Goal: Task Accomplishment & Management: Use online tool/utility

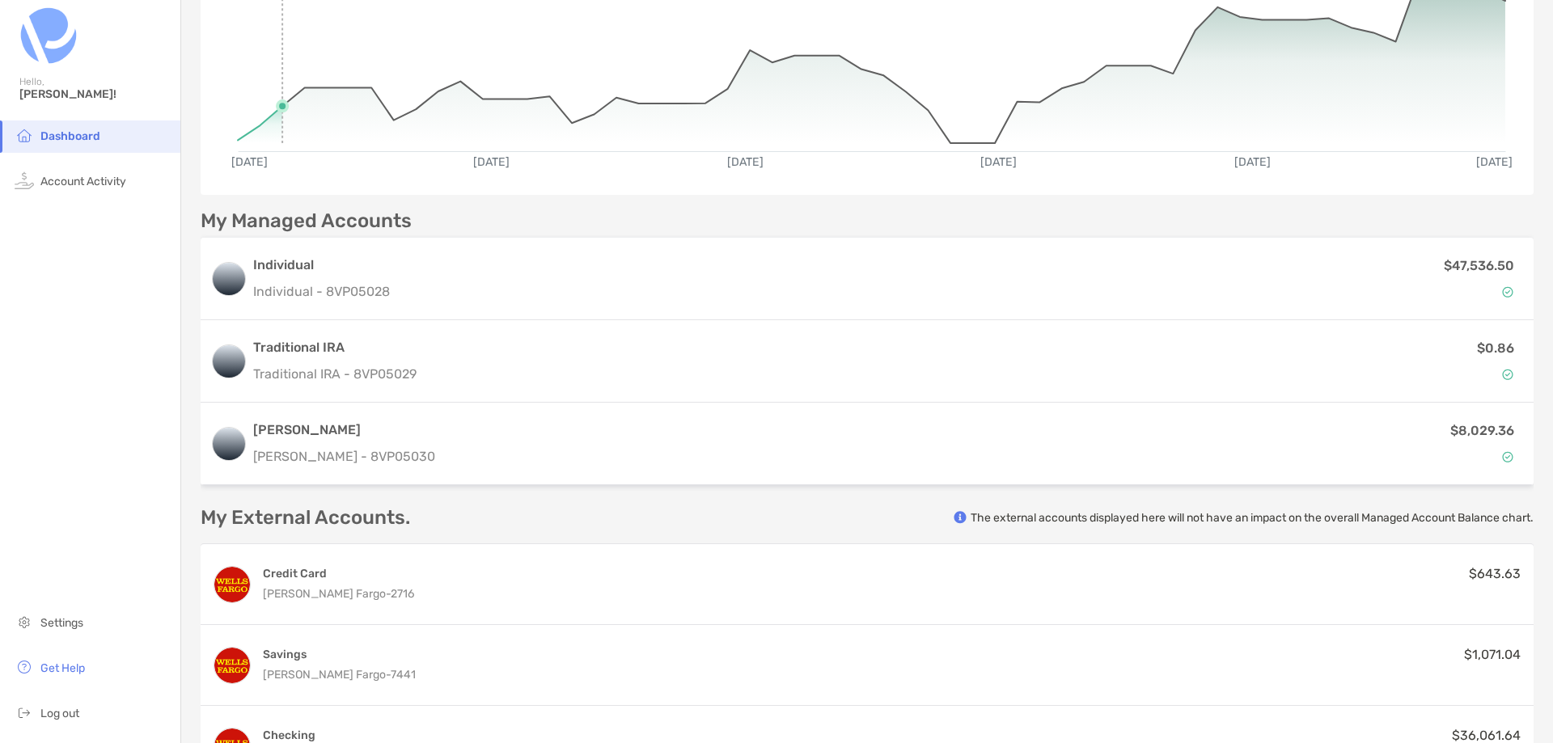
scroll to position [404, 0]
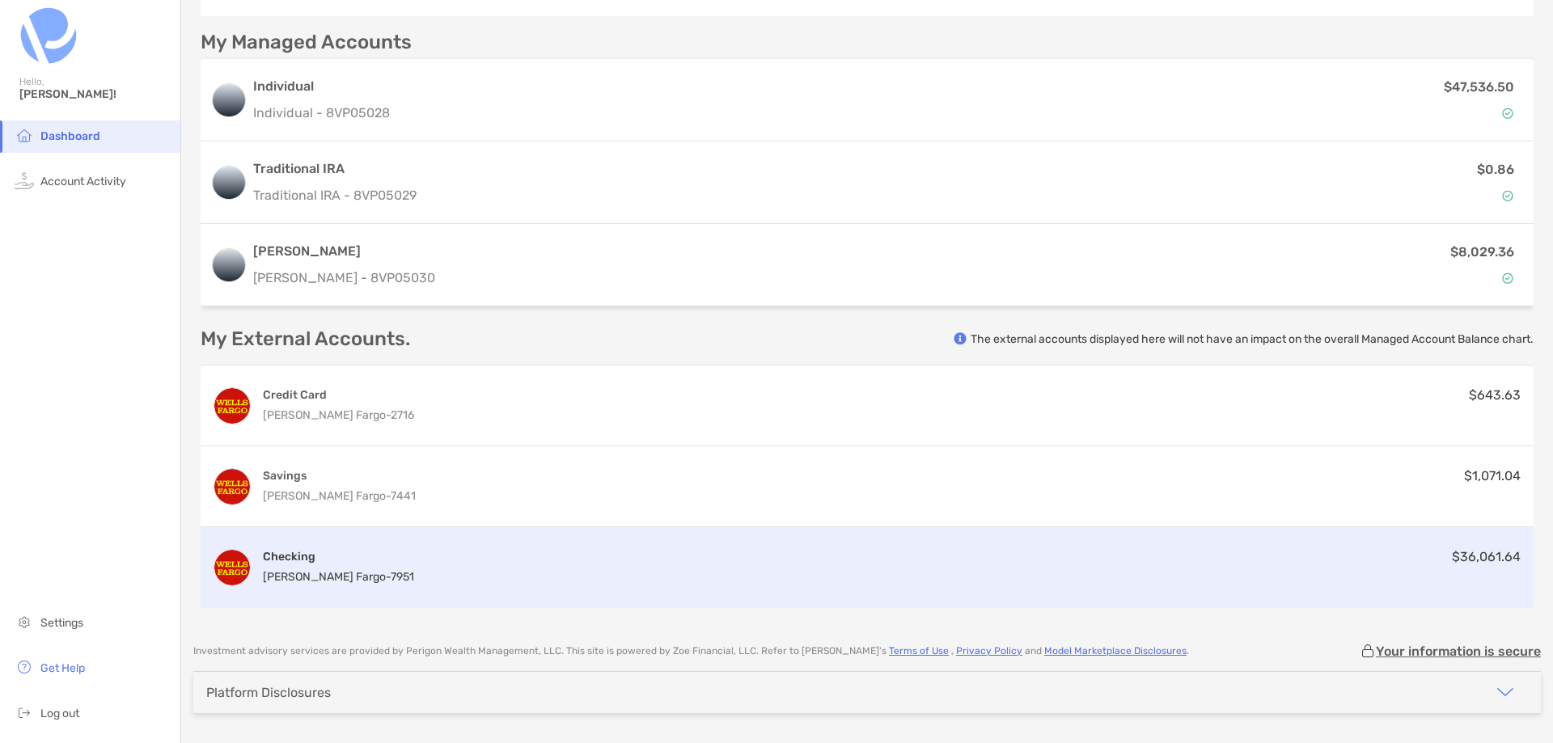
click at [596, 580] on div "Checking [PERSON_NAME] Fargo - 7951 $36,061.64" at bounding box center [867, 567] width 1333 height 81
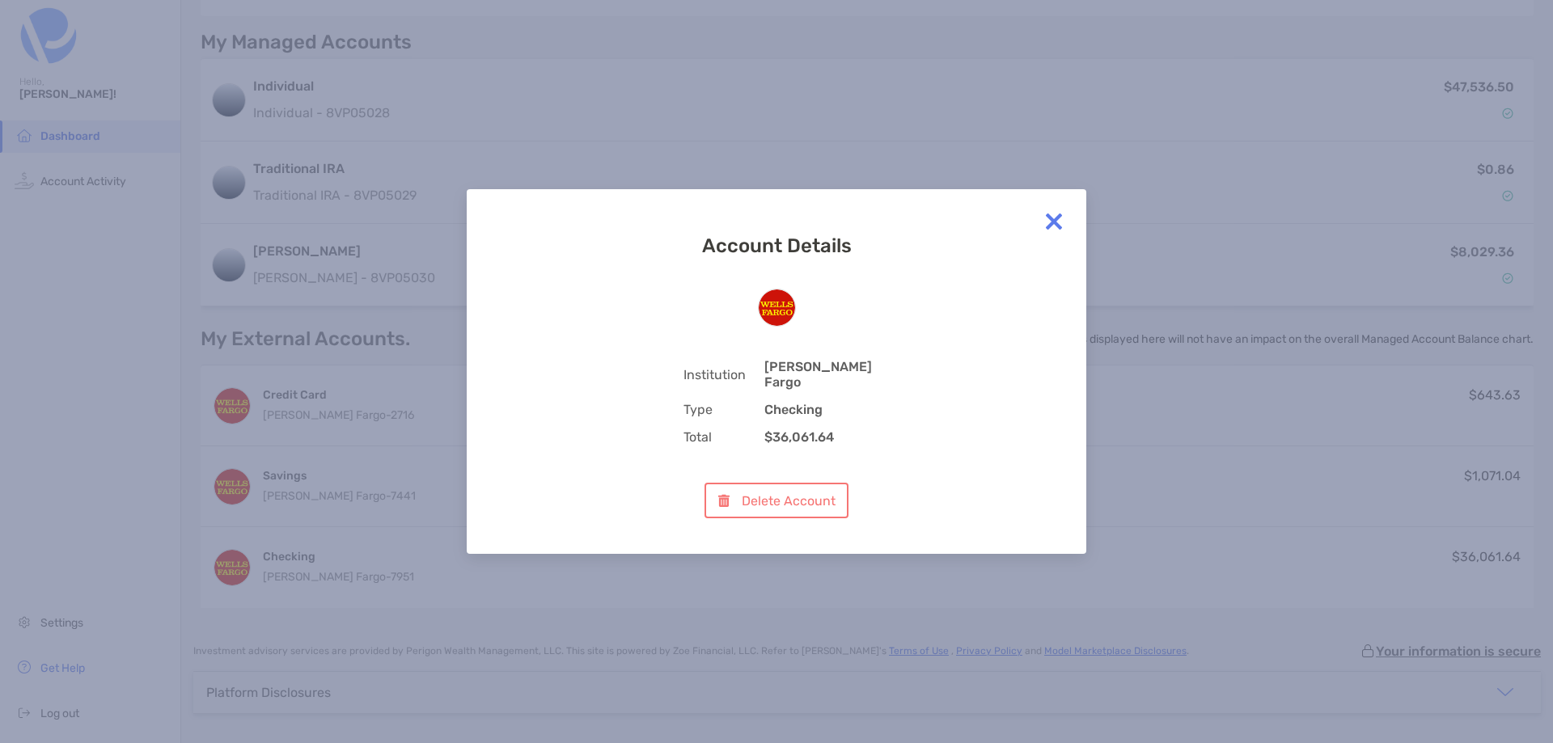
click at [1055, 231] on img at bounding box center [1053, 221] width 32 height 32
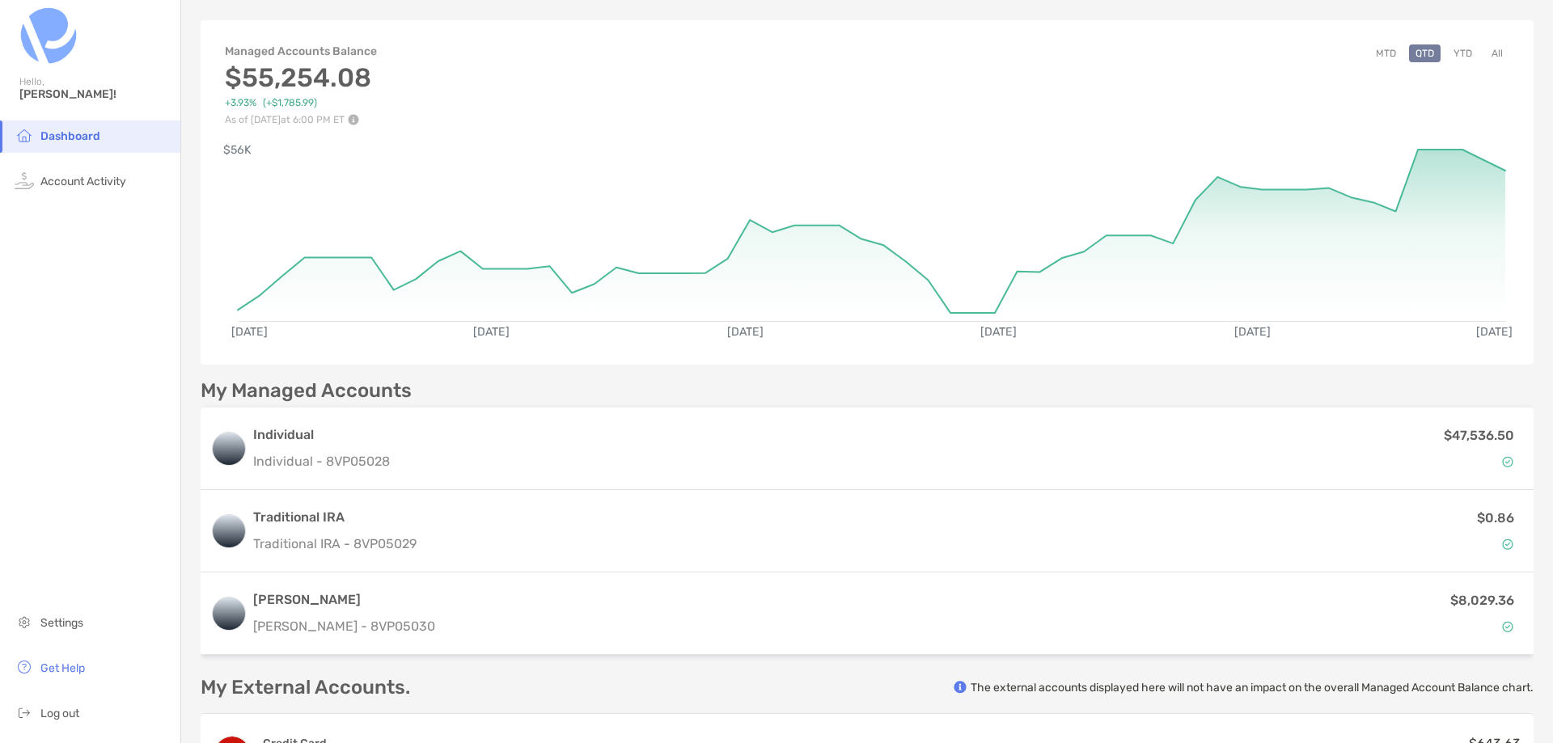
scroll to position [0, 0]
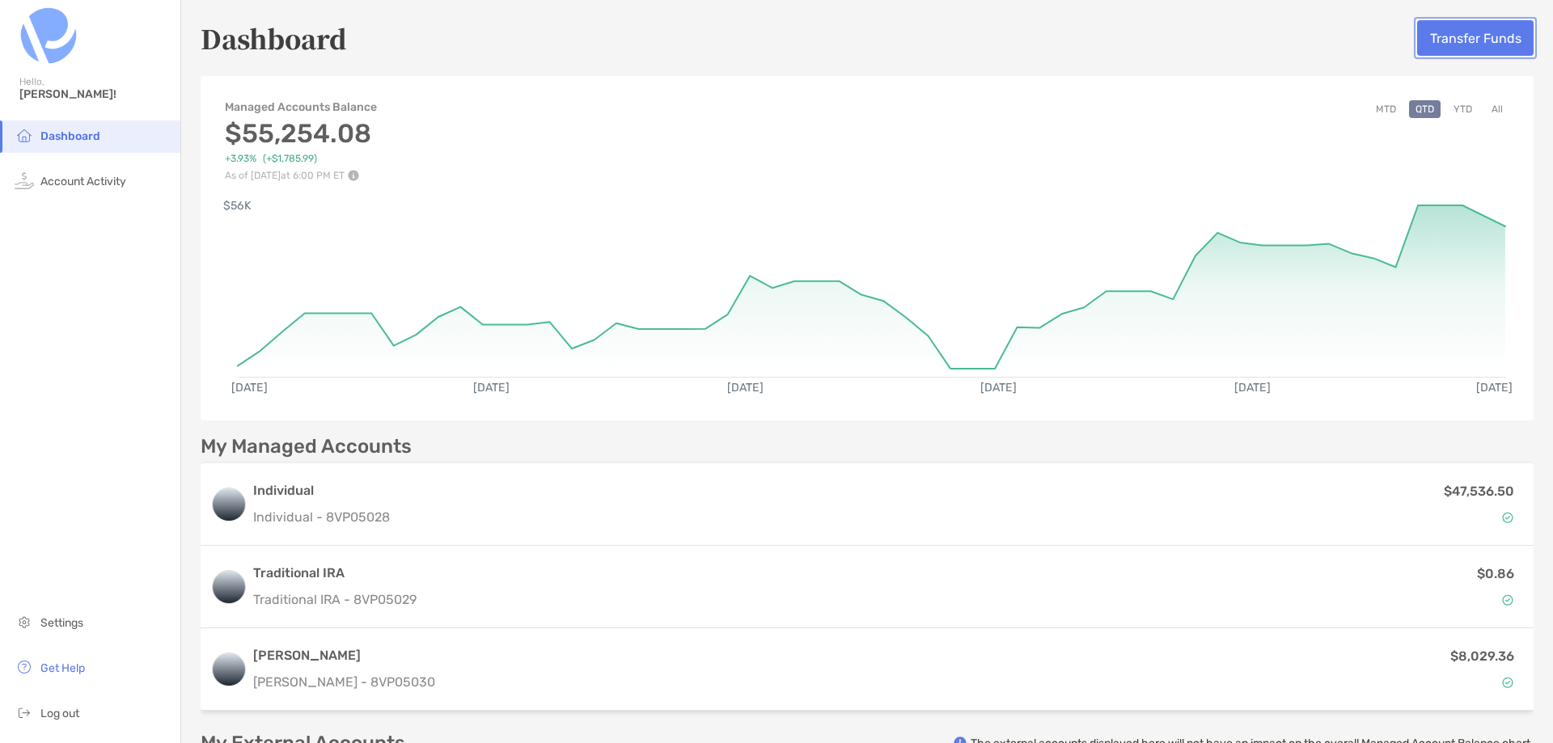
click at [1417, 42] on button "Transfer Funds" at bounding box center [1475, 38] width 116 height 36
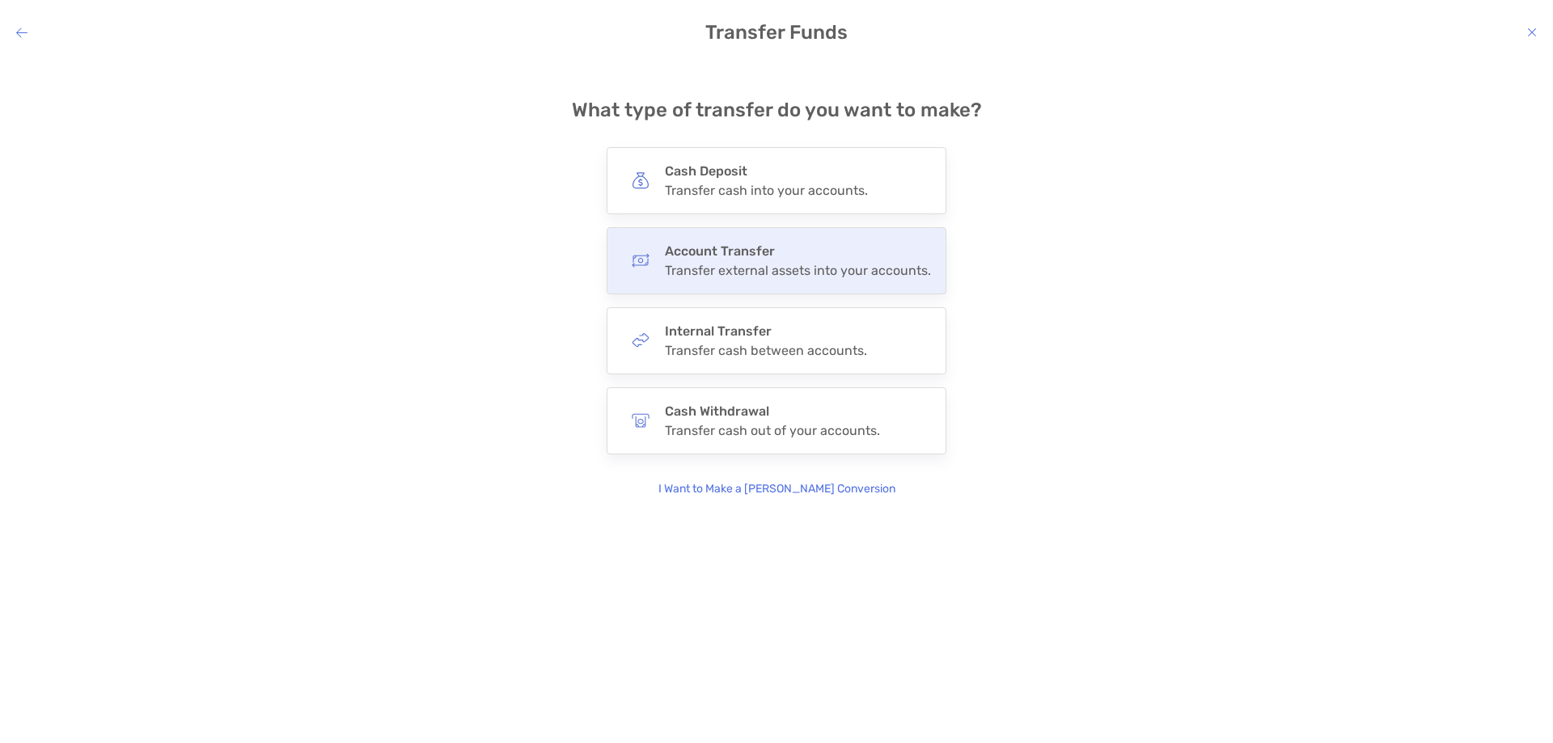
click at [795, 281] on div "Account Transfer Transfer external assets into your accounts." at bounding box center [776, 260] width 340 height 67
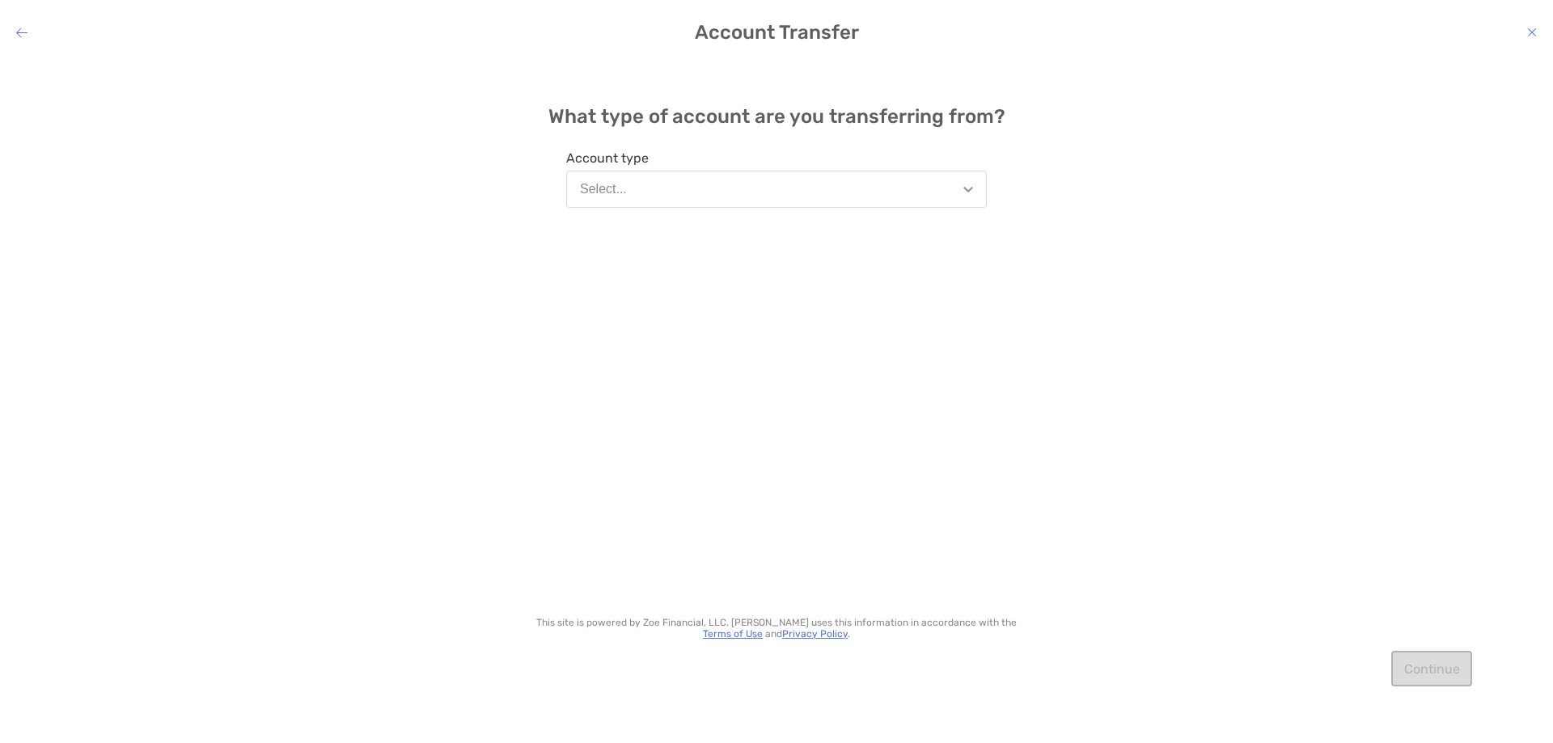
click at [678, 184] on button "Select..." at bounding box center [776, 189] width 420 height 37
click at [765, 183] on button "Select..." at bounding box center [776, 189] width 420 height 37
click at [1531, 44] on div "Account Transfer What type of account are you transferring from? Account type S…" at bounding box center [776, 371] width 1553 height 743
click at [1531, 31] on icon "modal" at bounding box center [1532, 32] width 10 height 13
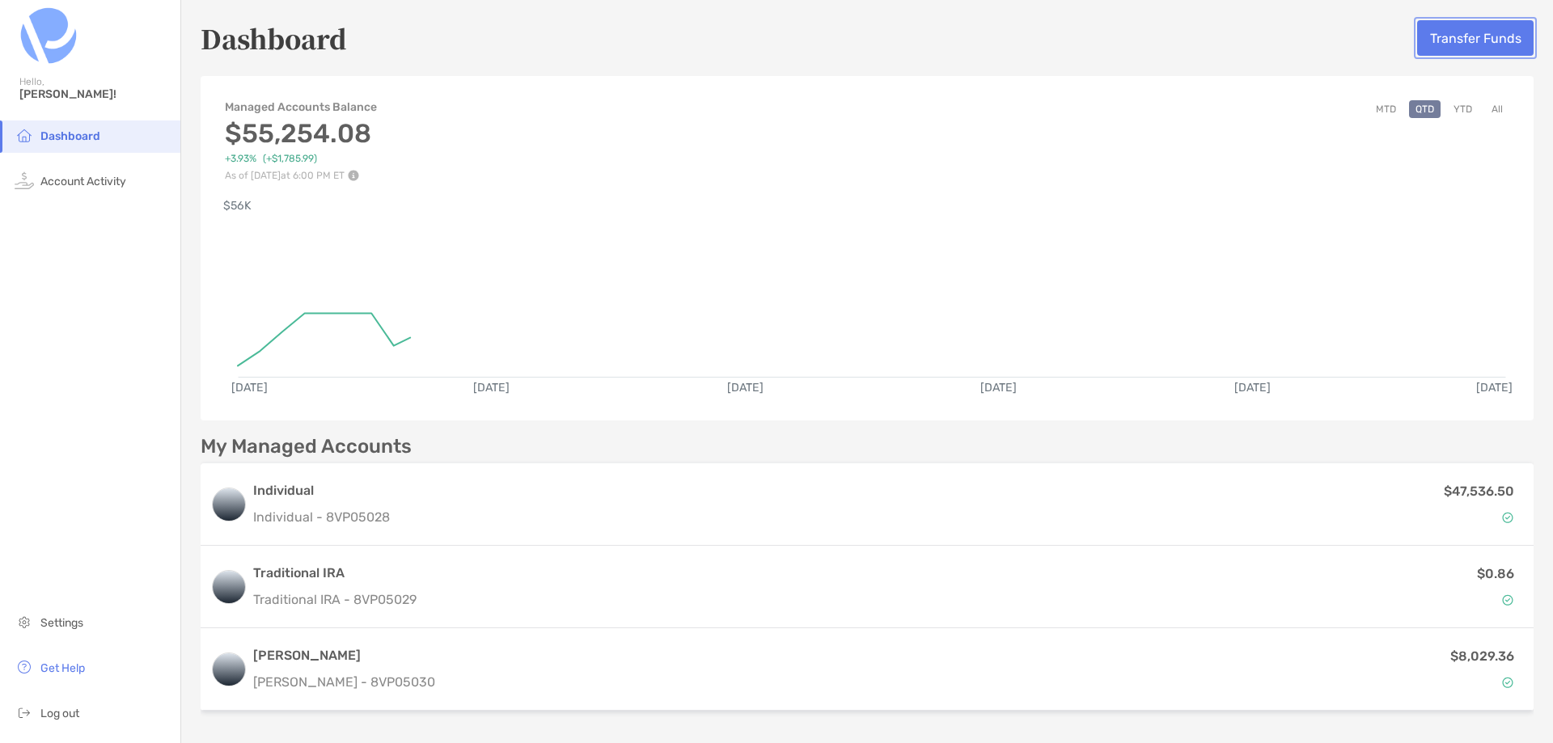
click at [1453, 21] on button "Transfer Funds" at bounding box center [1475, 38] width 116 height 36
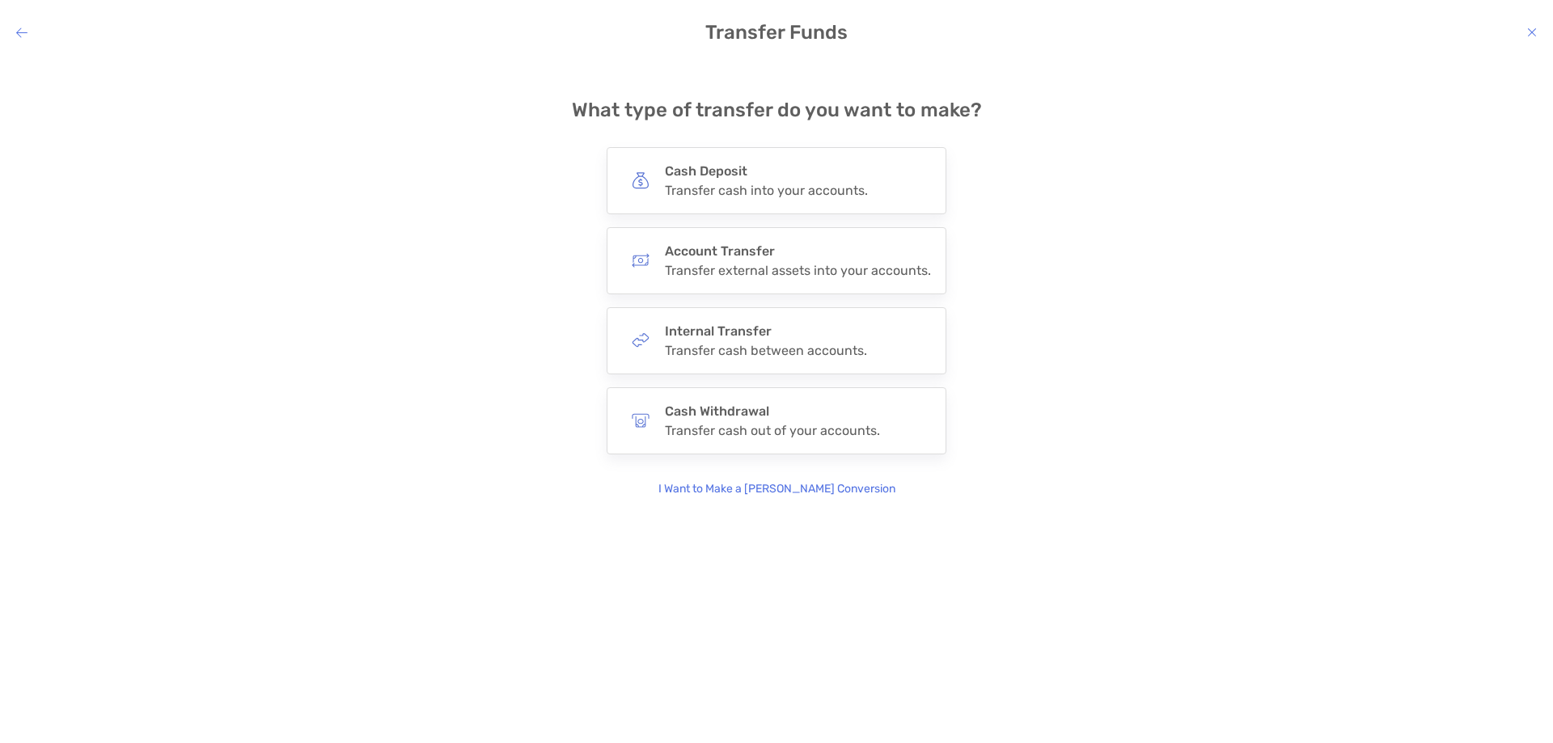
click at [1443, 45] on div "**********" at bounding box center [776, 371] width 1553 height 743
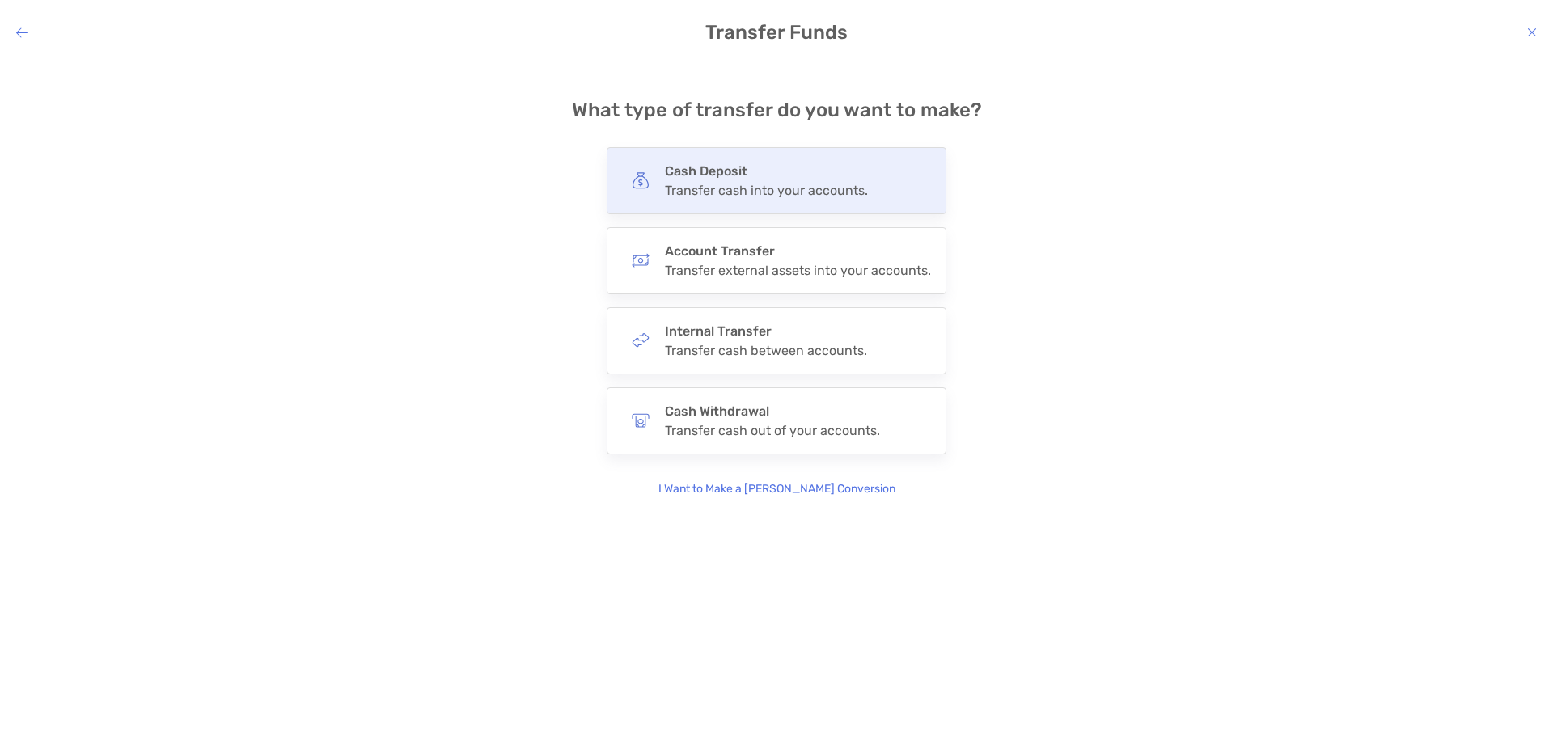
click at [870, 169] on div "Cash Deposit Transfer cash into your accounts." at bounding box center [776, 180] width 340 height 67
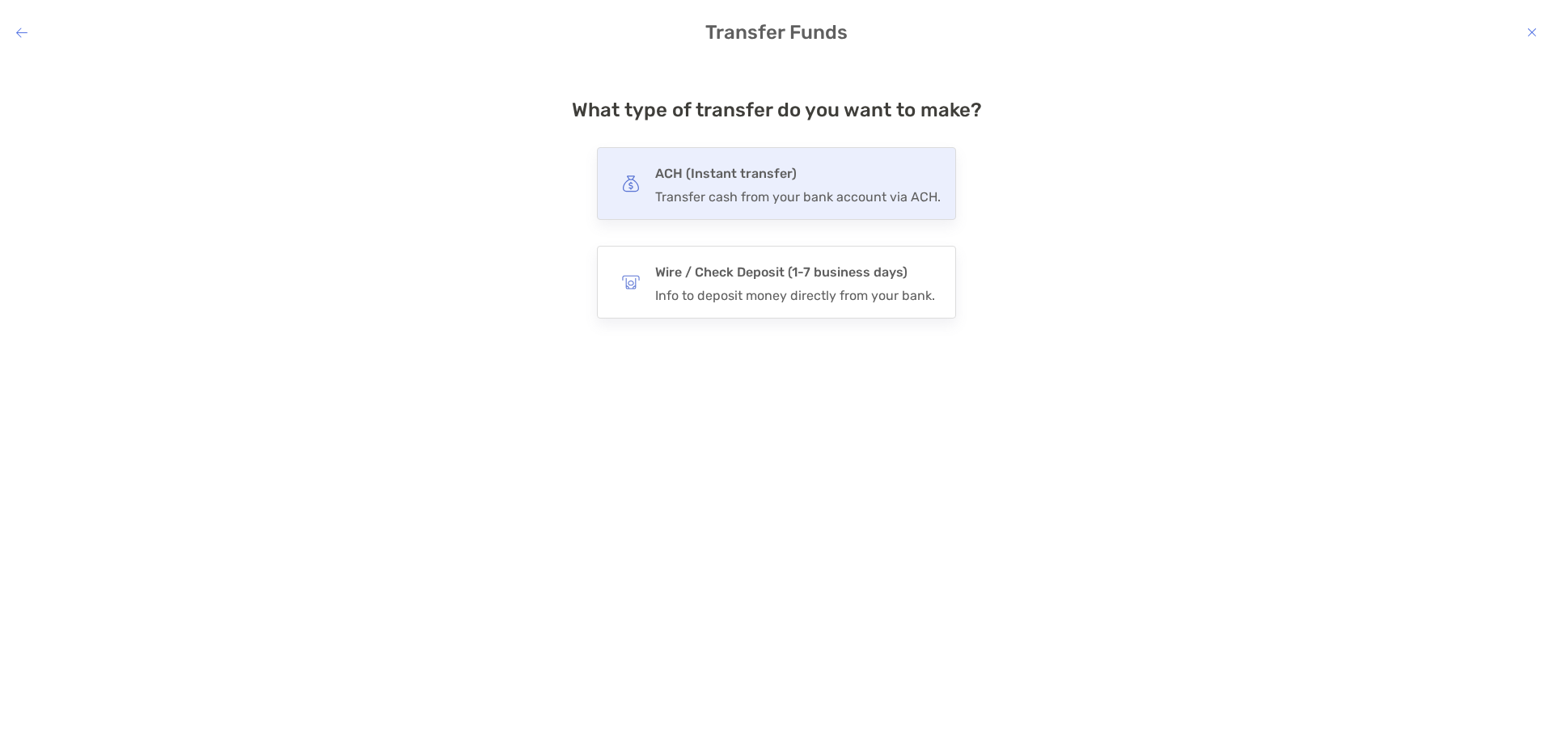
click at [843, 147] on div "ACH (Instant transfer) Transfer cash from your bank account via ACH." at bounding box center [776, 183] width 359 height 73
click at [0, 0] on input "***" at bounding box center [0, 0] width 0 height 0
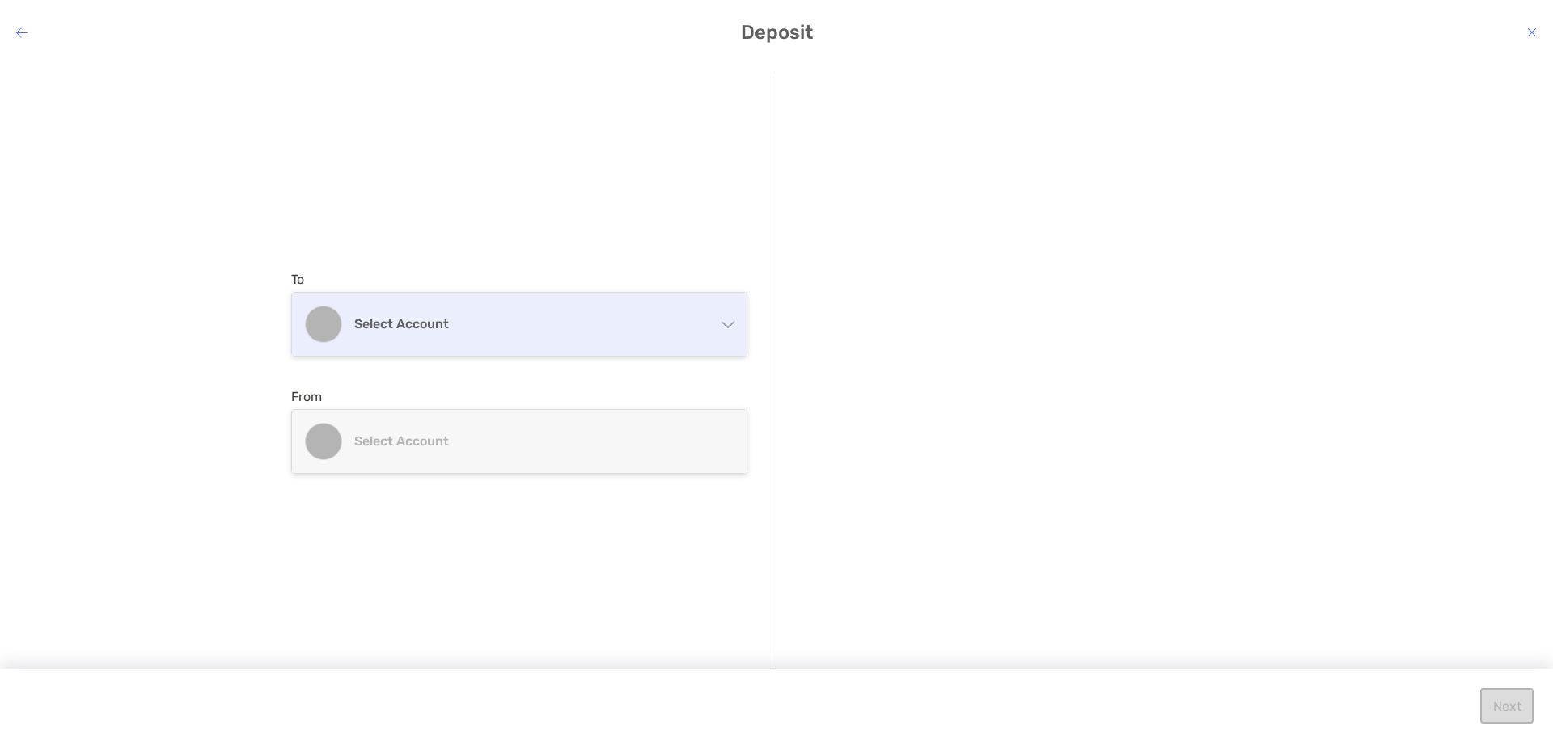
drag, startPoint x: 595, startPoint y: 284, endPoint x: 585, endPoint y: 295, distance: 15.4
click at [594, 285] on div "To Select account Individual Individual 8VP05028 - [PERSON_NAME] Traditional IR…" at bounding box center [519, 314] width 456 height 85
click at [577, 305] on div "Select account" at bounding box center [519, 324] width 454 height 63
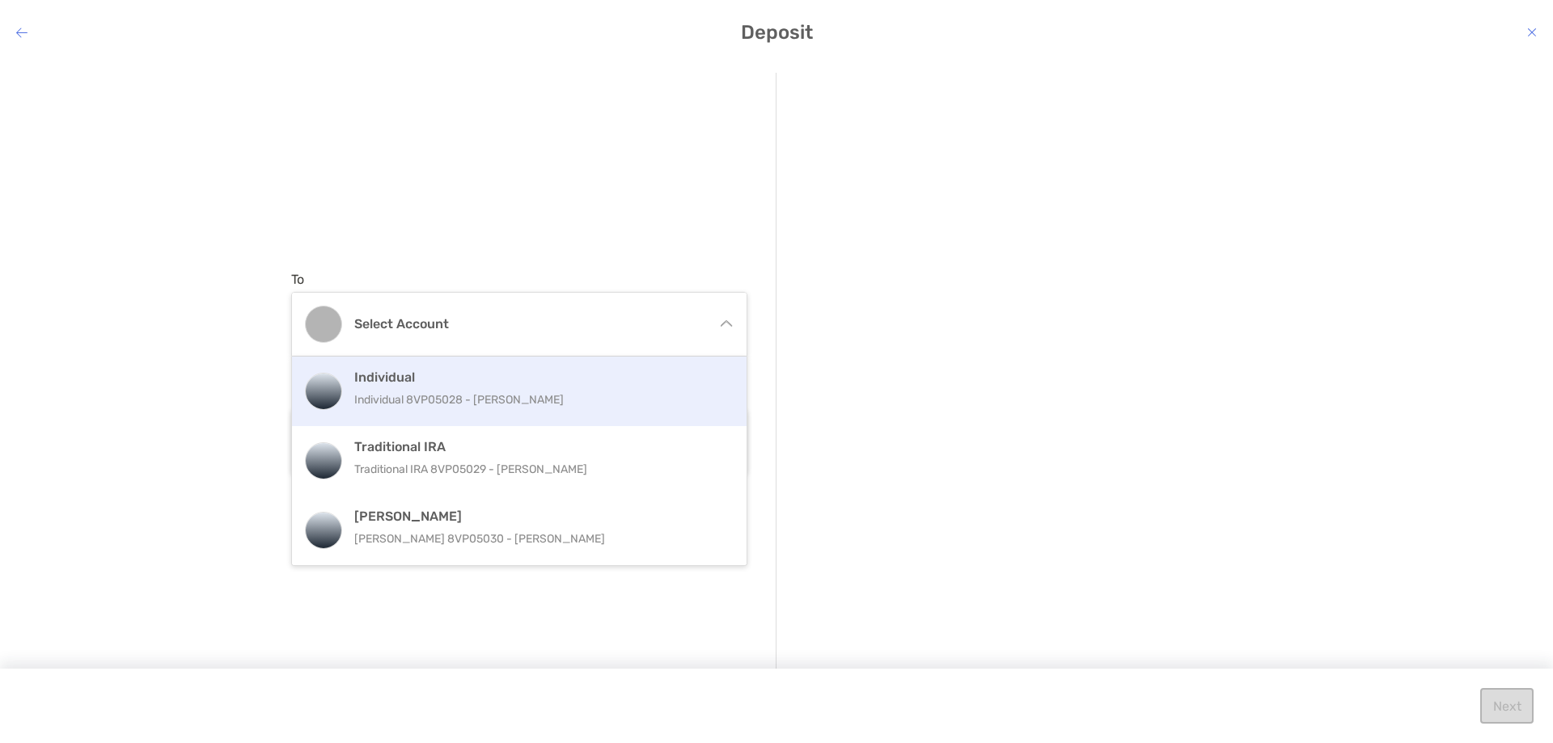
click at [544, 410] on div "Individual Individual 8VP05028 - [PERSON_NAME]" at bounding box center [536, 392] width 365 height 44
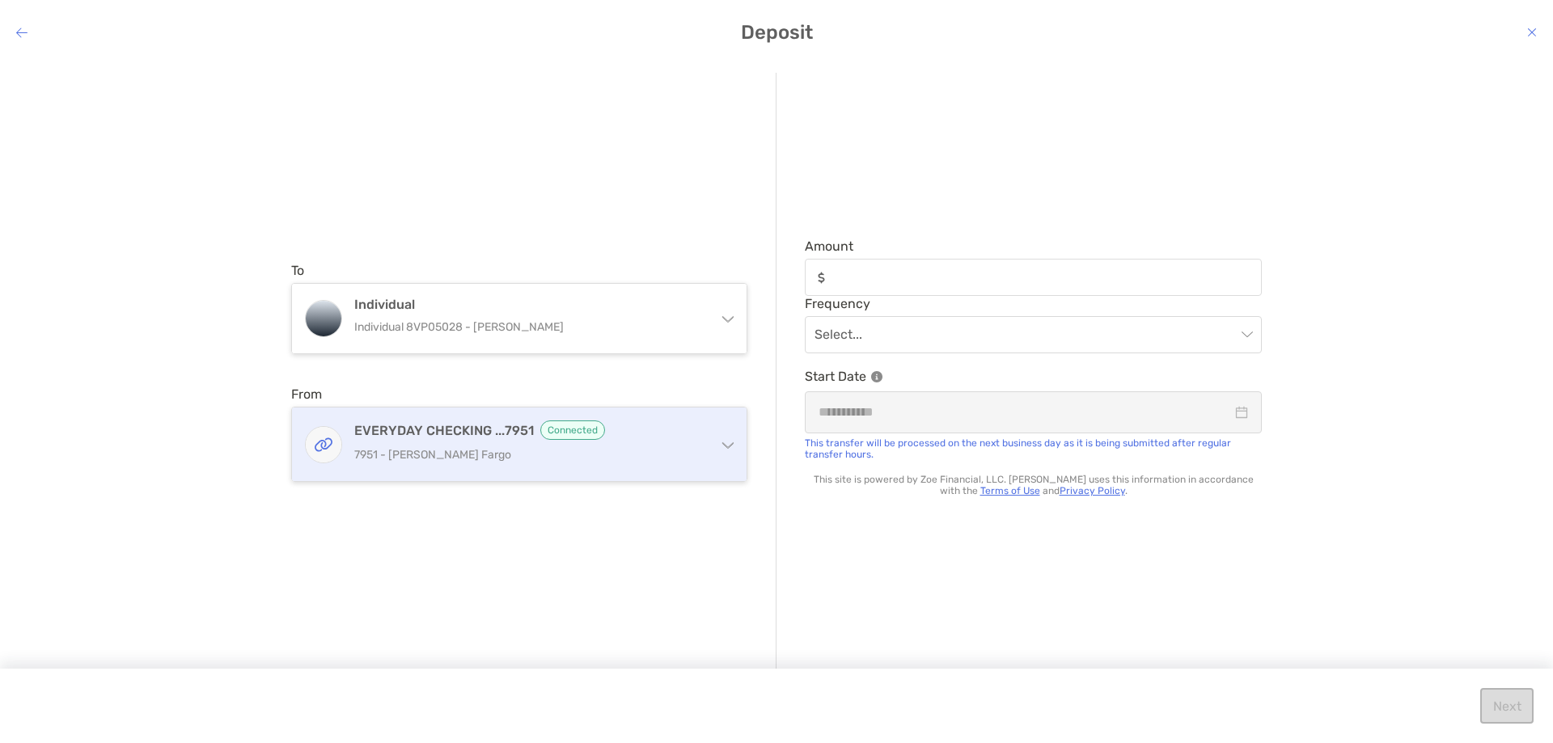
click at [594, 466] on div "EVERYDAY CHECKING ...7951 Connected 7951 - [PERSON_NAME] Fargo" at bounding box center [528, 444] width 349 height 48
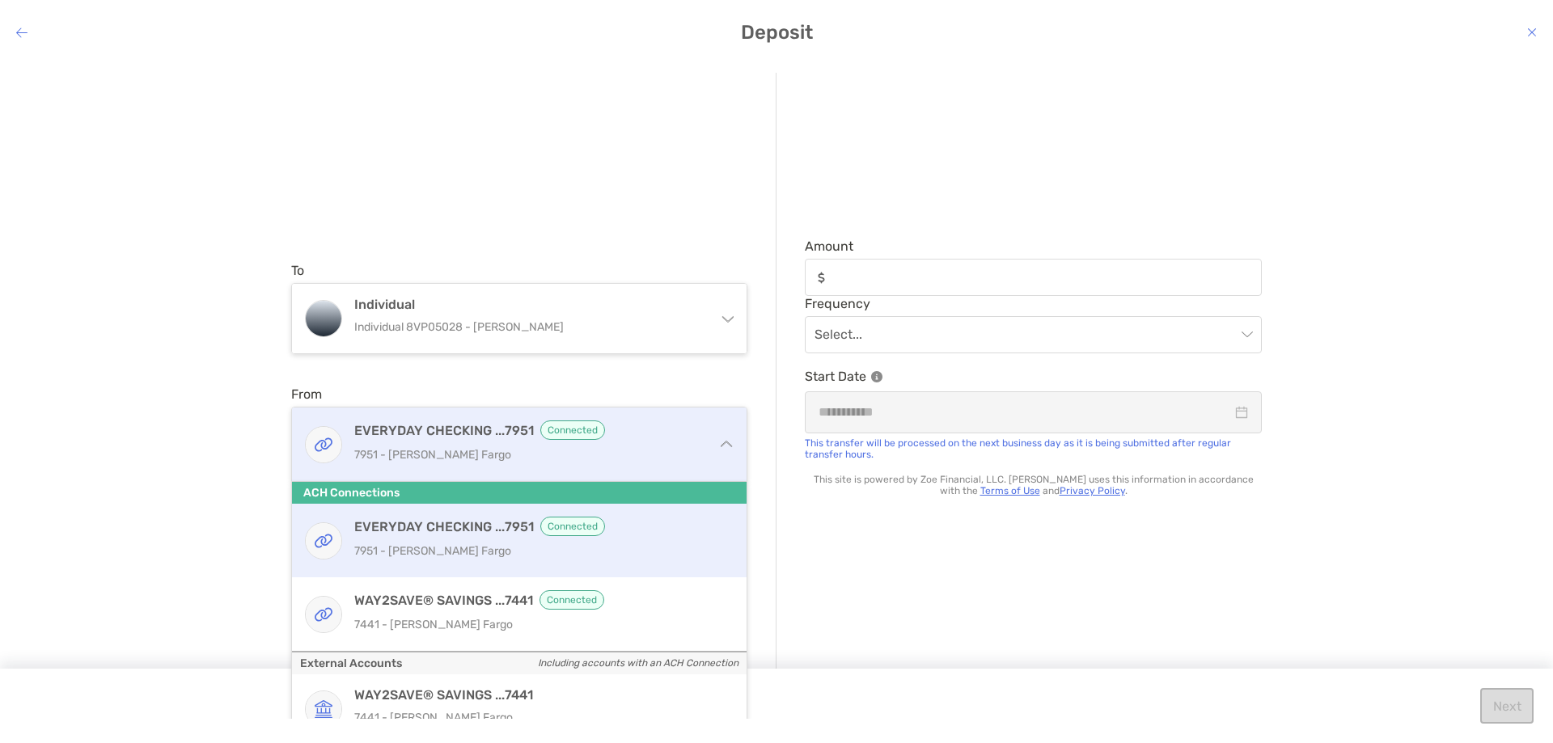
click at [615, 465] on div "EVERYDAY CHECKING ...7951 Connected 7951 - [PERSON_NAME] Fargo" at bounding box center [528, 444] width 349 height 48
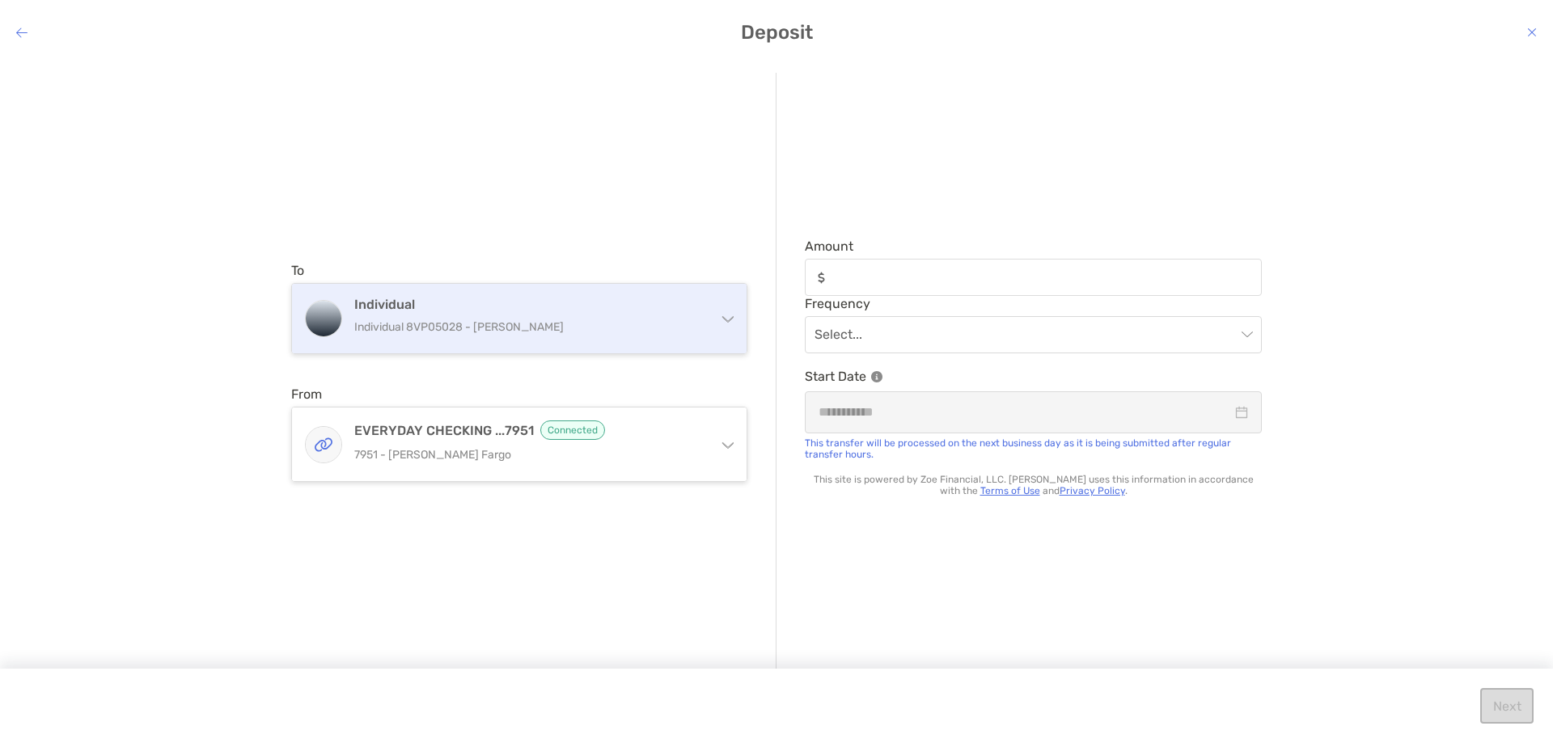
click at [513, 299] on h4 "Individual" at bounding box center [528, 304] width 349 height 15
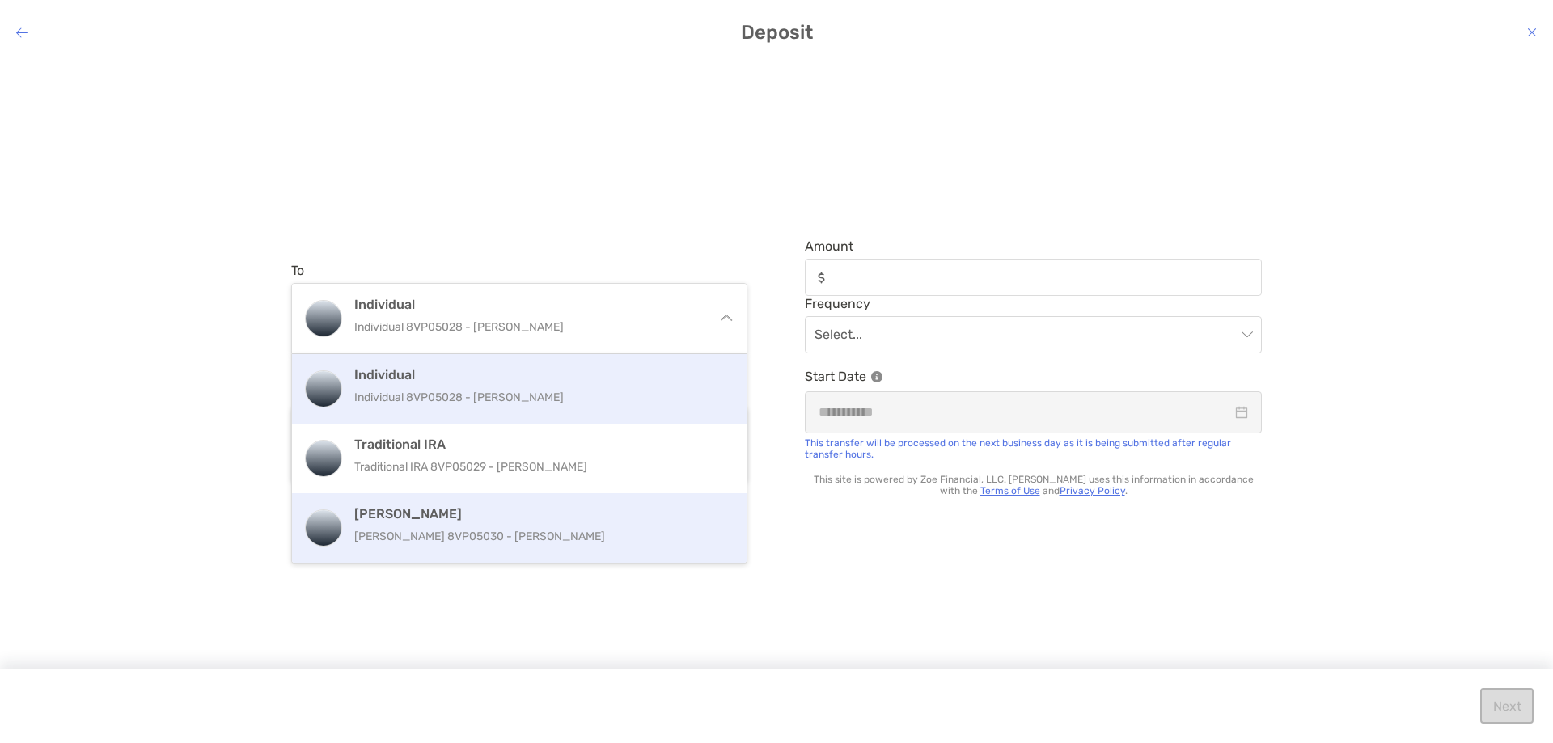
click at [509, 517] on h4 "[PERSON_NAME]" at bounding box center [536, 513] width 365 height 15
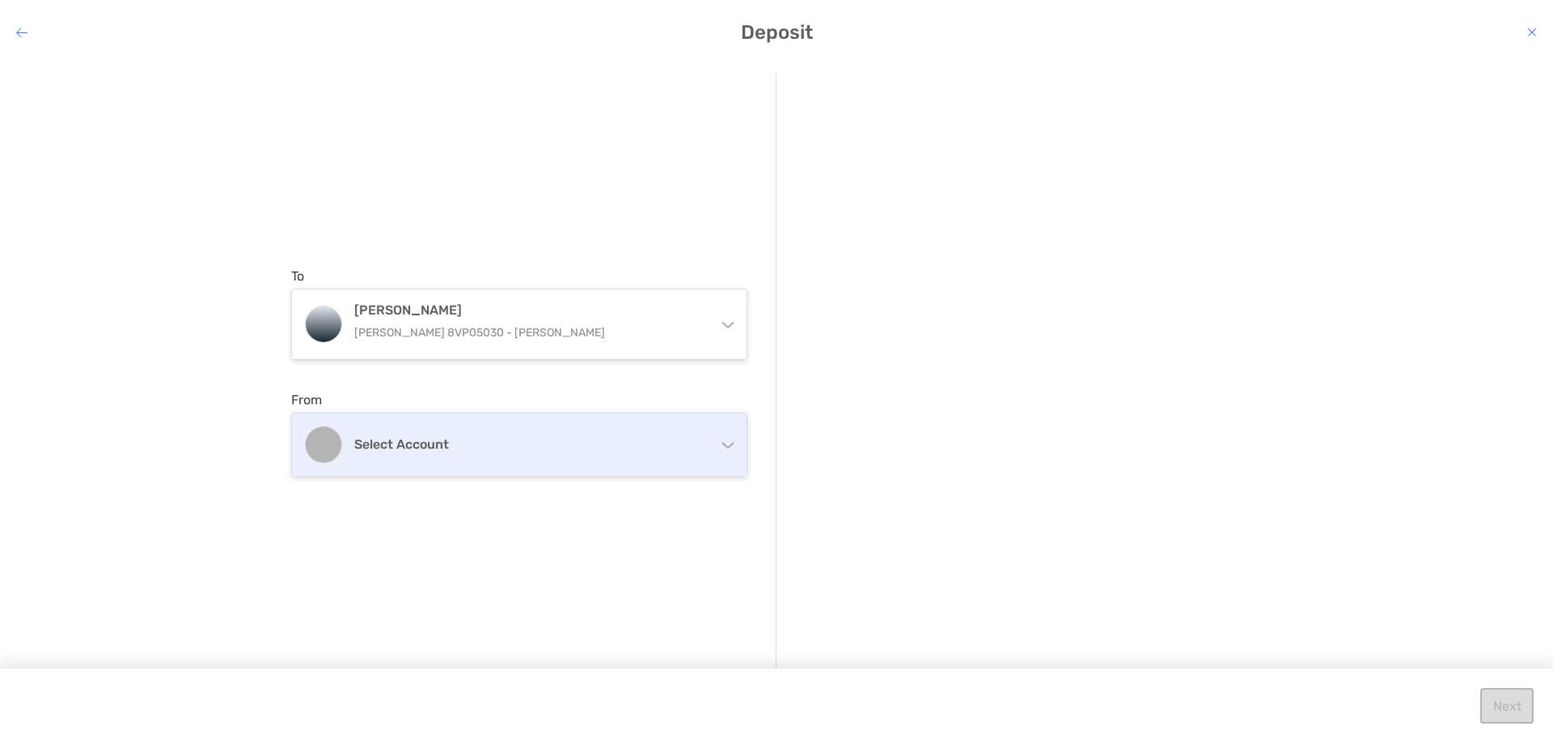
click at [636, 446] on h4 "Select account" at bounding box center [528, 444] width 349 height 15
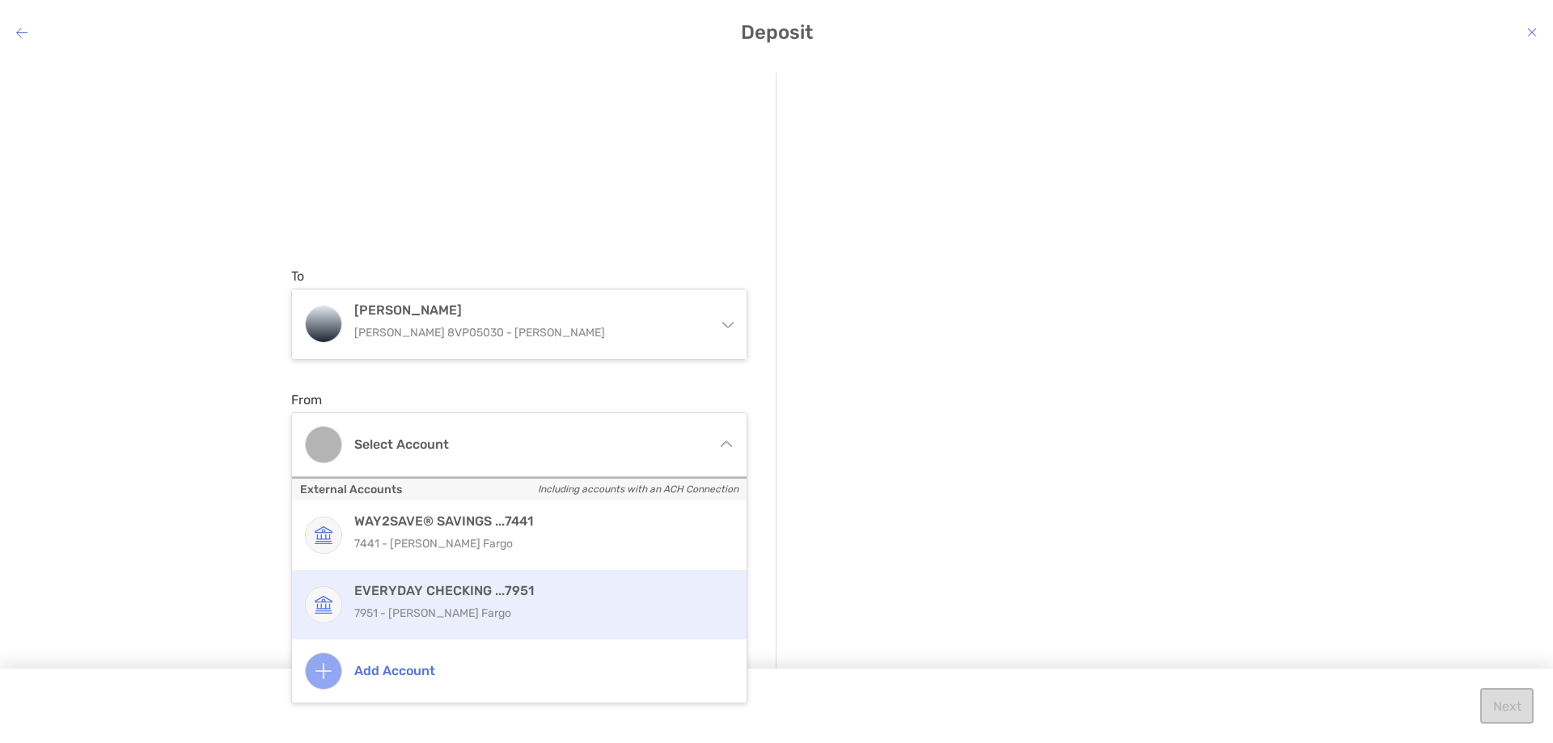
click at [509, 612] on p "7951 - [PERSON_NAME] Fargo" at bounding box center [536, 613] width 365 height 20
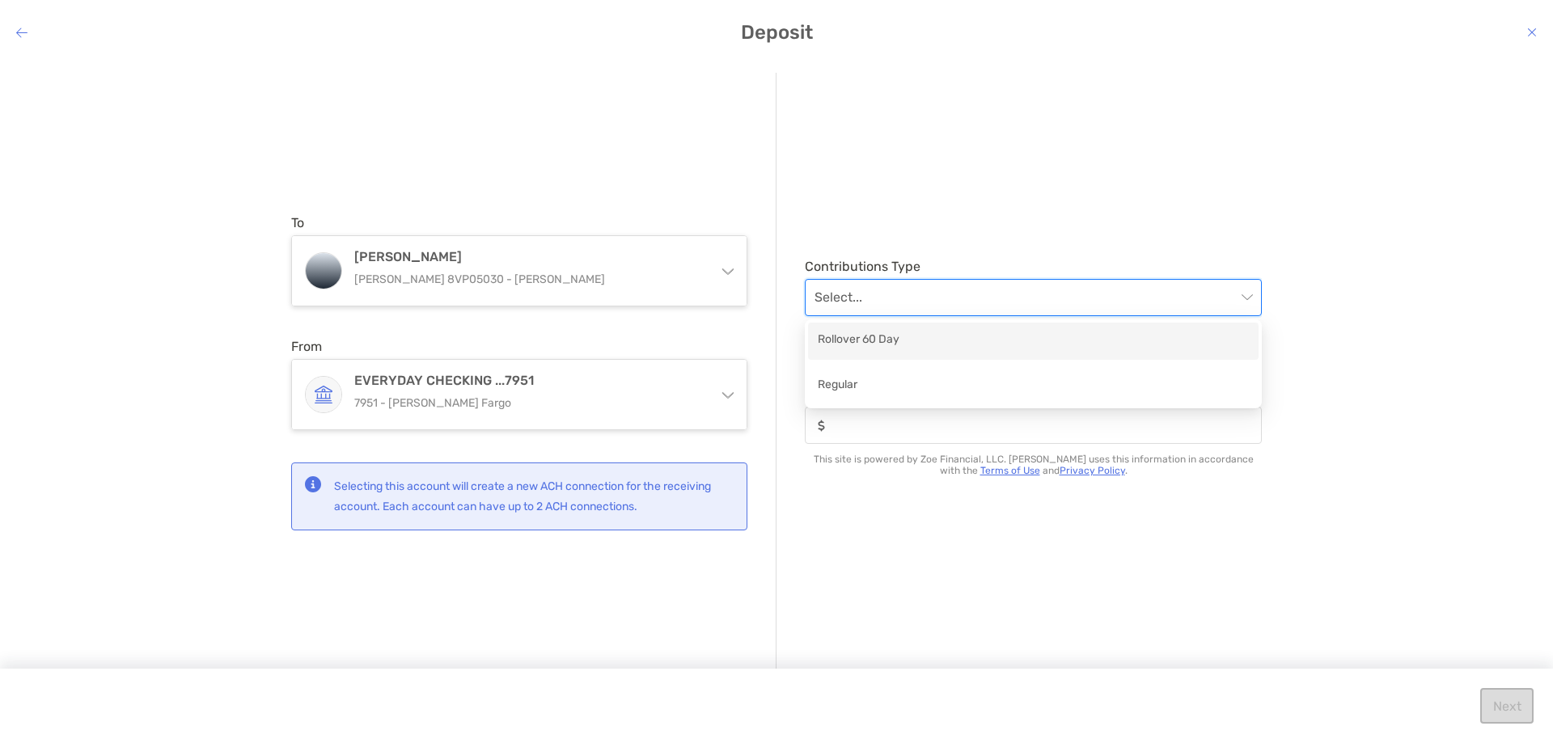
click at [870, 303] on input "modal" at bounding box center [1024, 298] width 421 height 36
click at [868, 294] on input "modal" at bounding box center [1024, 298] width 421 height 36
click at [883, 294] on input "modal" at bounding box center [1024, 298] width 421 height 36
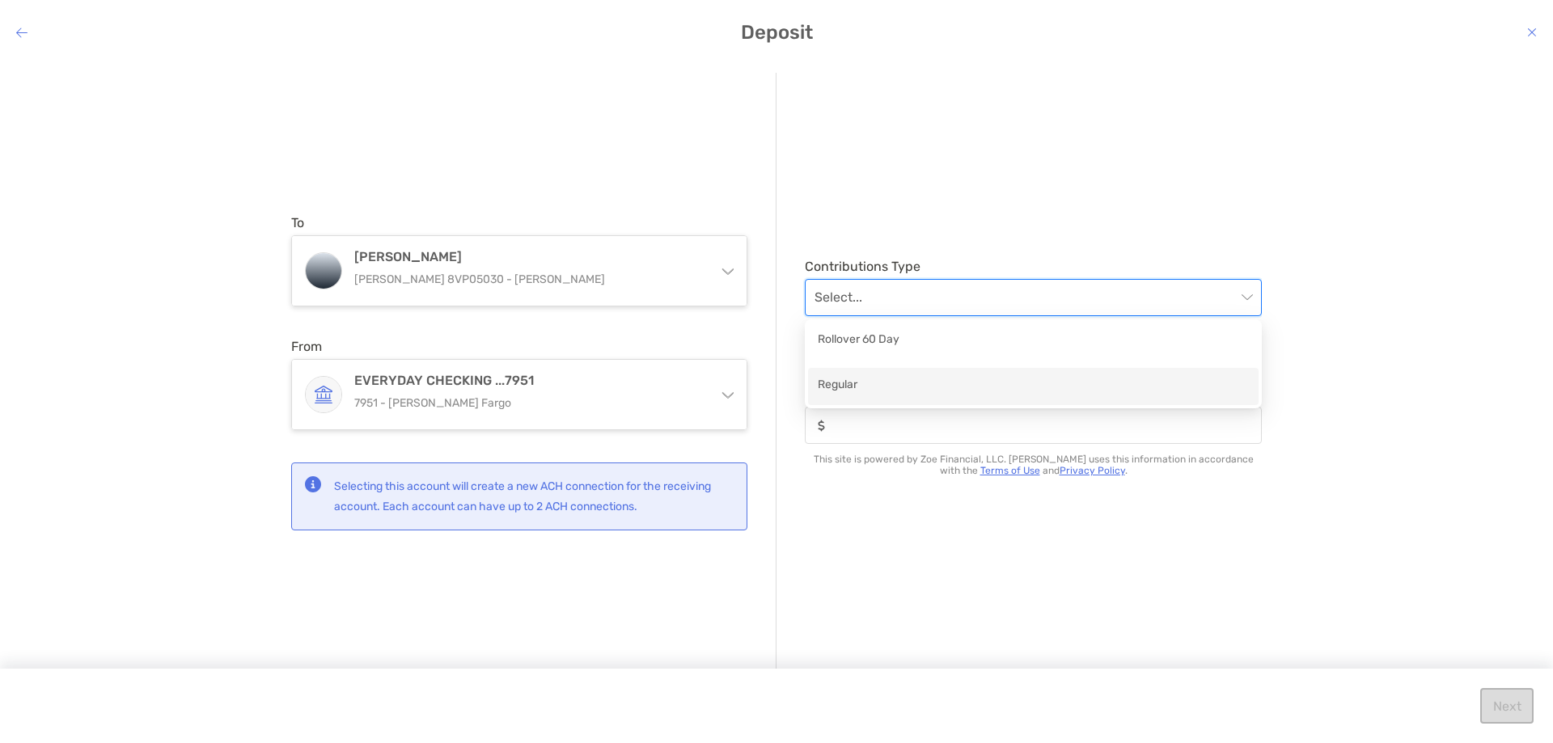
click at [847, 395] on div "Regular" at bounding box center [1032, 386] width 431 height 20
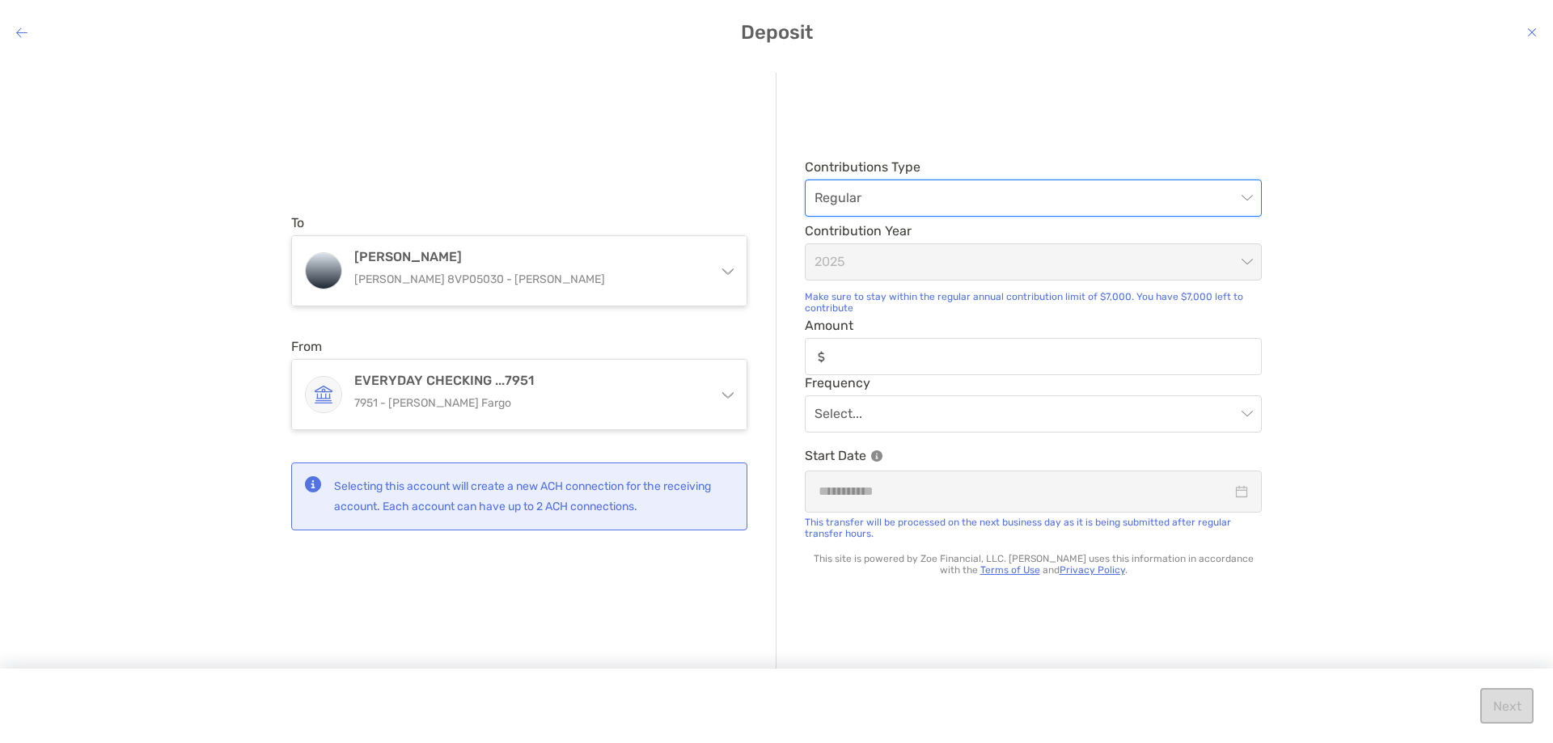
click at [950, 201] on span "Regular" at bounding box center [1032, 198] width 437 height 36
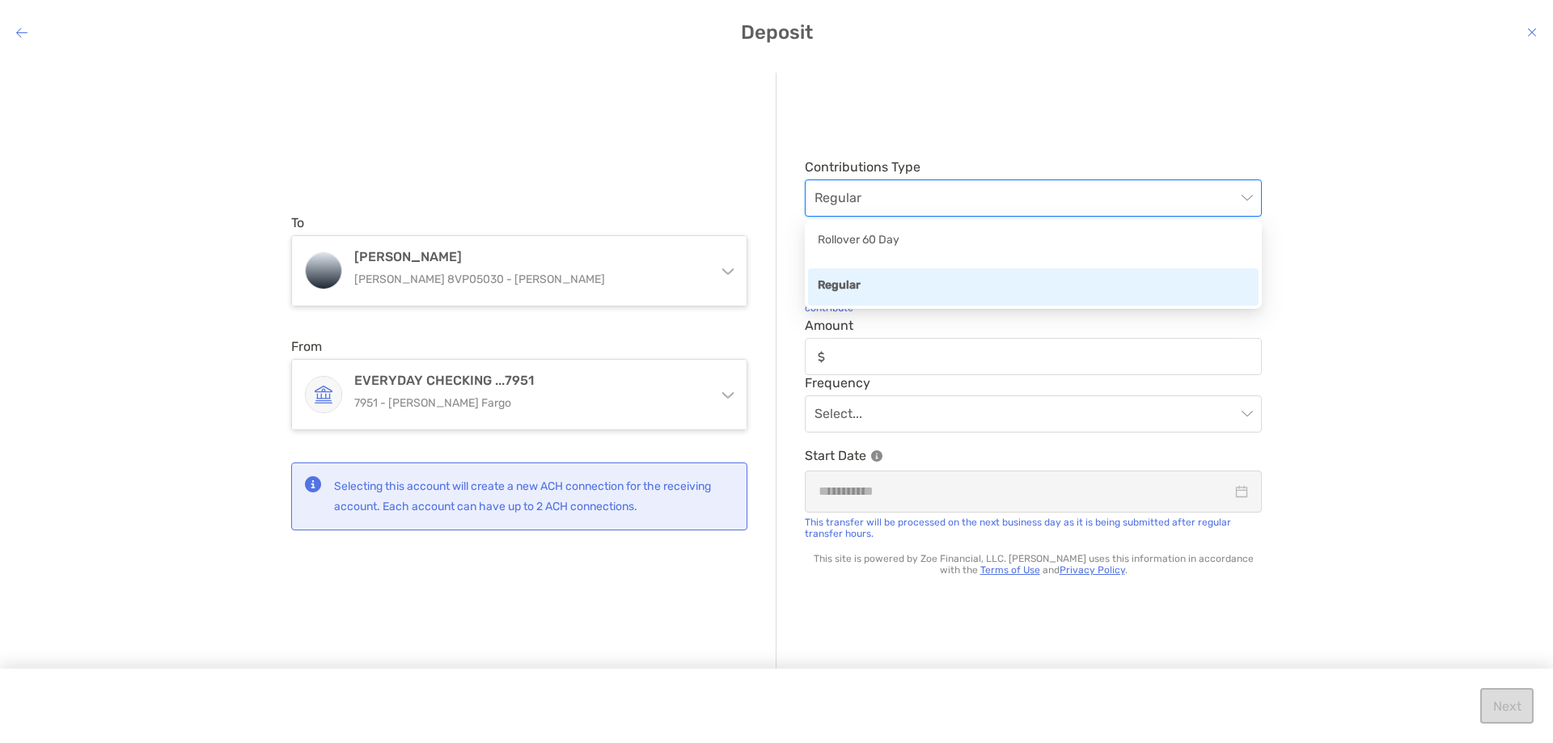
click at [950, 201] on span "Regular" at bounding box center [1032, 198] width 437 height 36
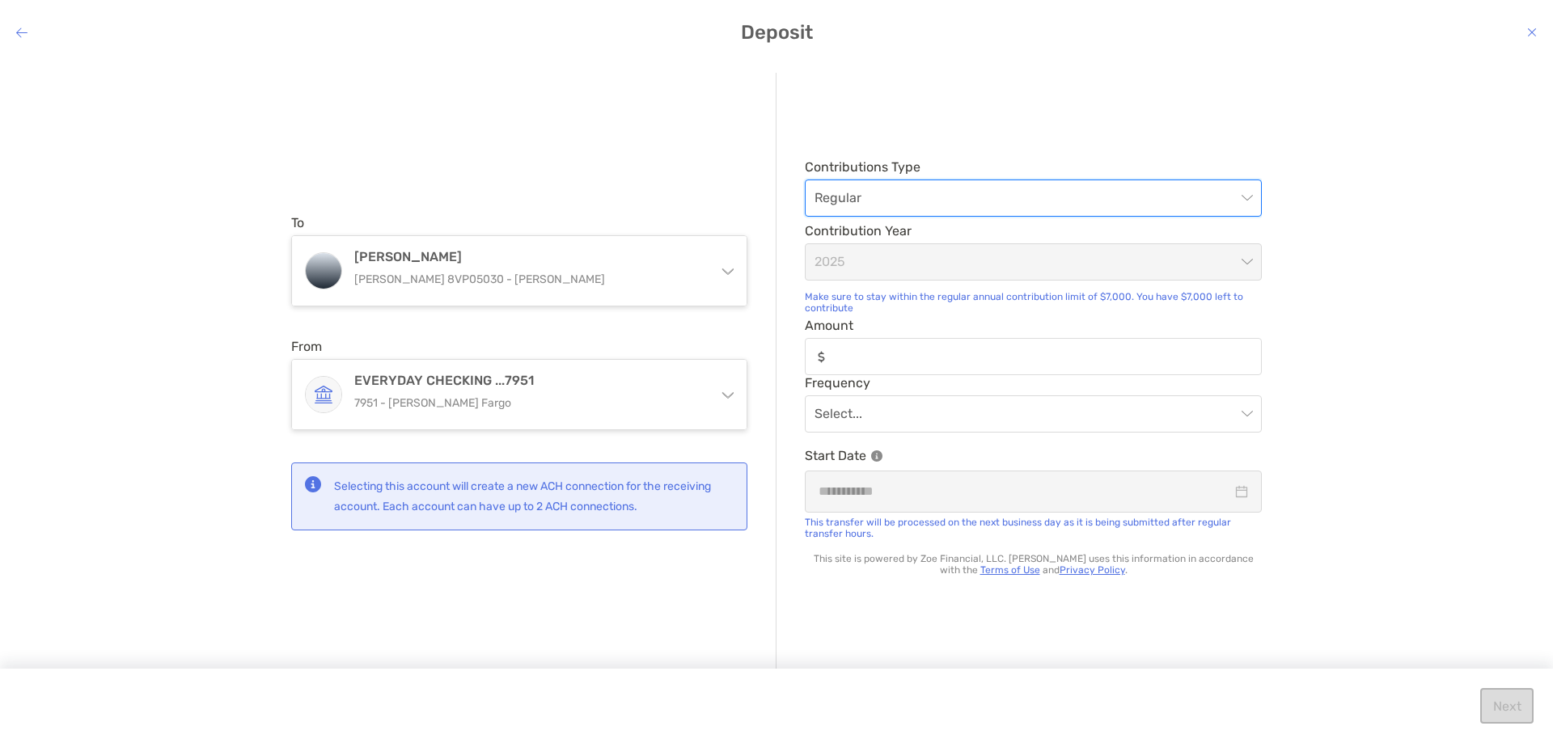
click at [948, 203] on span "Regular" at bounding box center [1032, 198] width 437 height 36
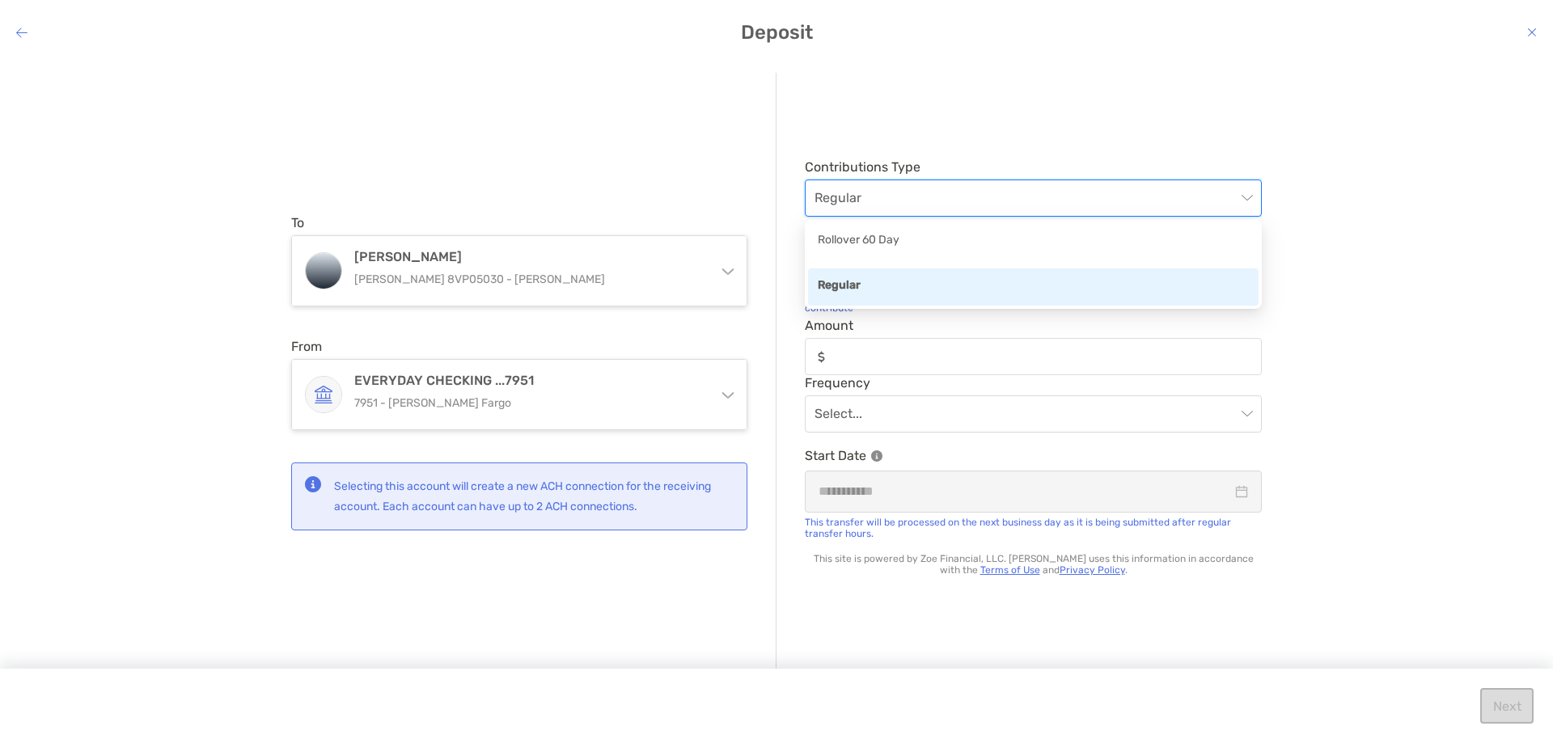
click at [928, 244] on div "Rollover 60 Day" at bounding box center [1032, 241] width 431 height 20
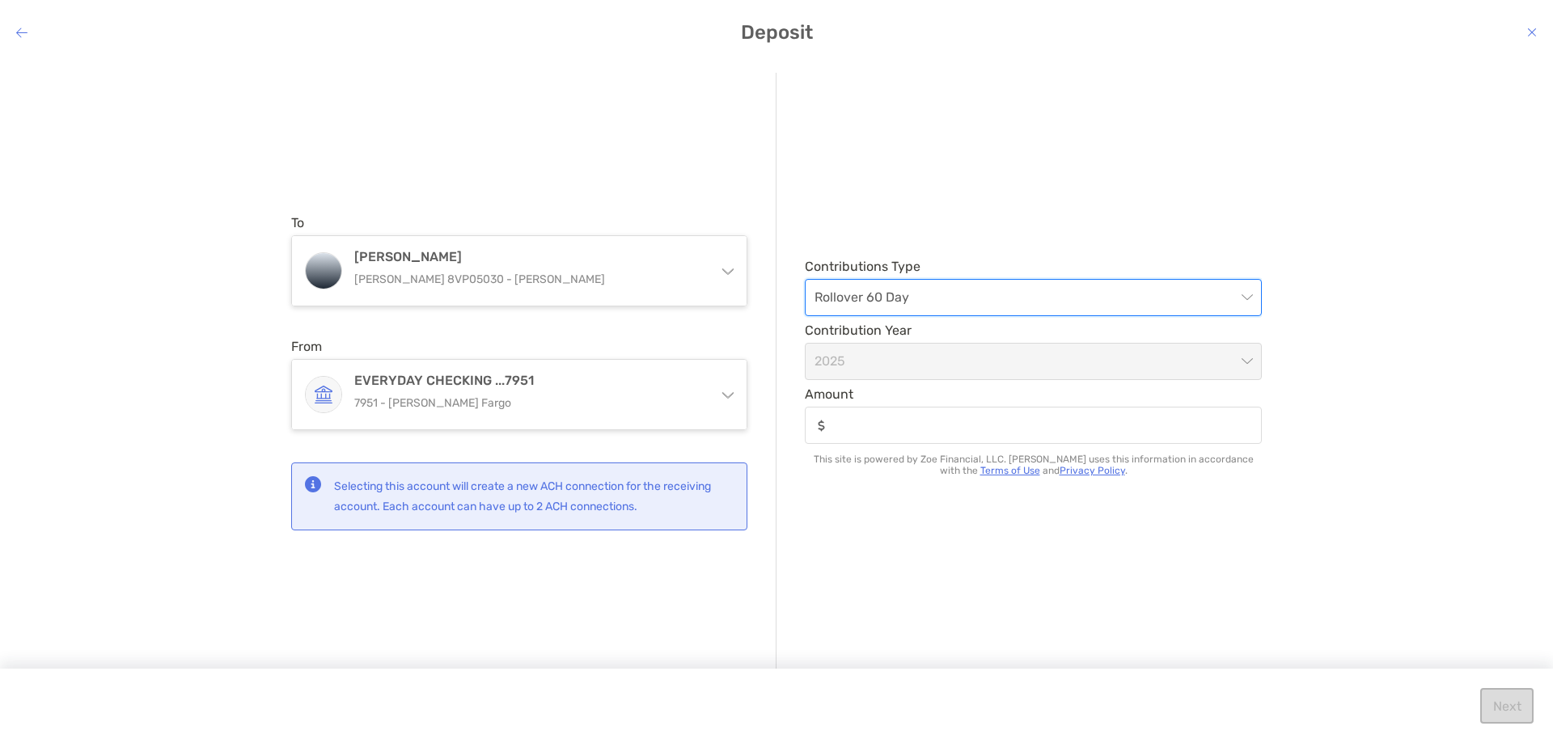
click at [910, 292] on span "Rollover 60 Day" at bounding box center [1032, 298] width 437 height 36
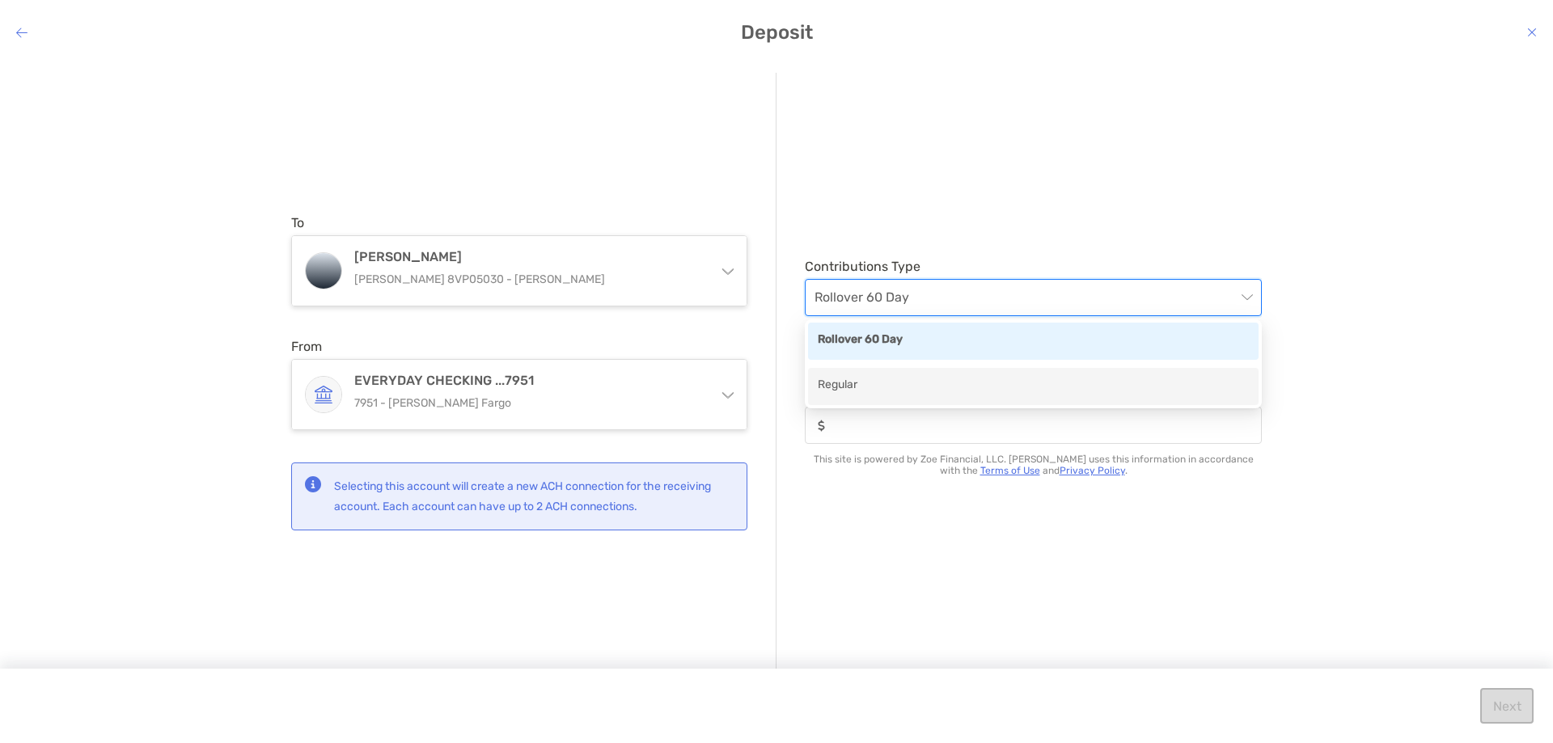
click at [894, 370] on div "Regular" at bounding box center [1033, 386] width 450 height 37
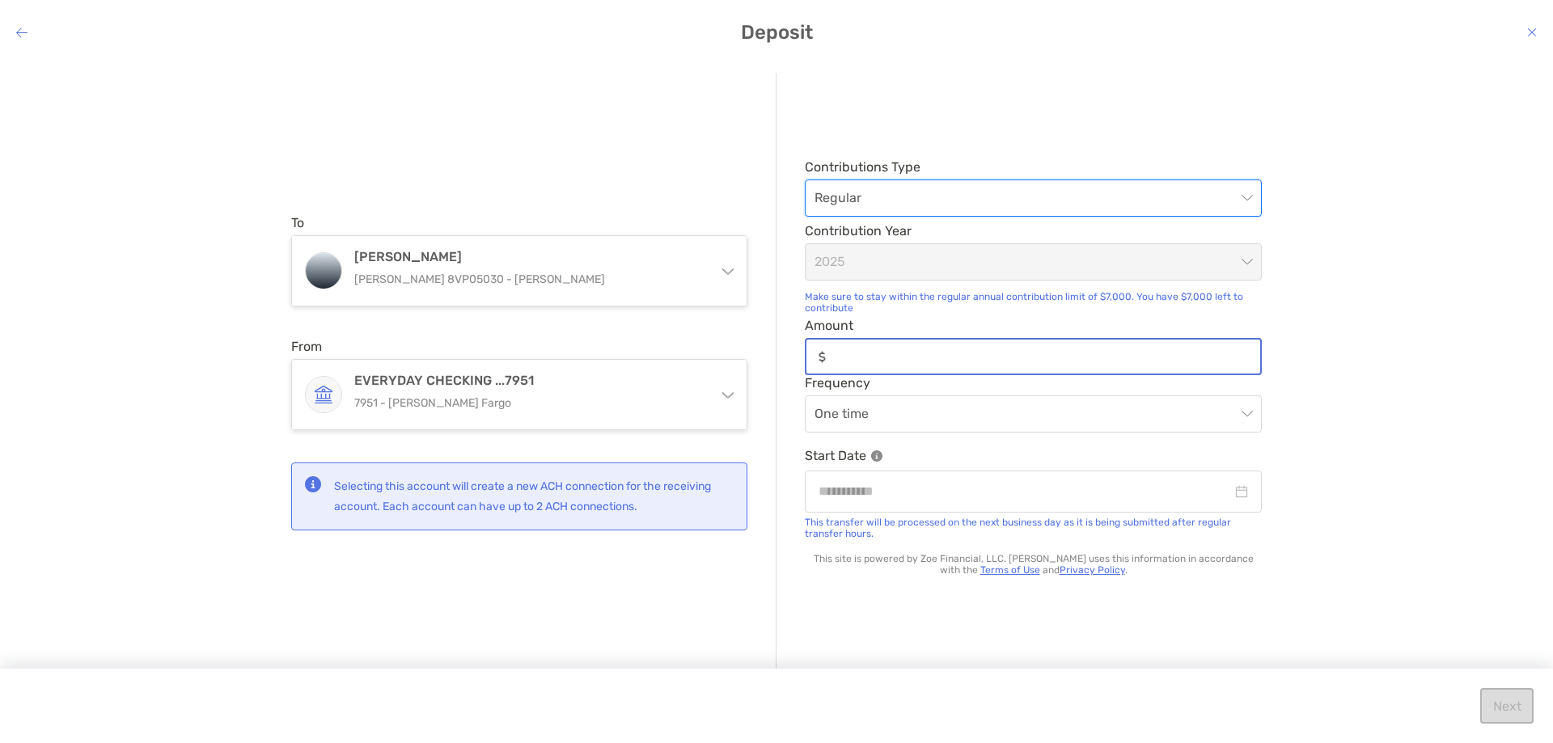
click at [903, 350] on input "Amount" at bounding box center [1046, 357] width 428 height 14
type input "*****"
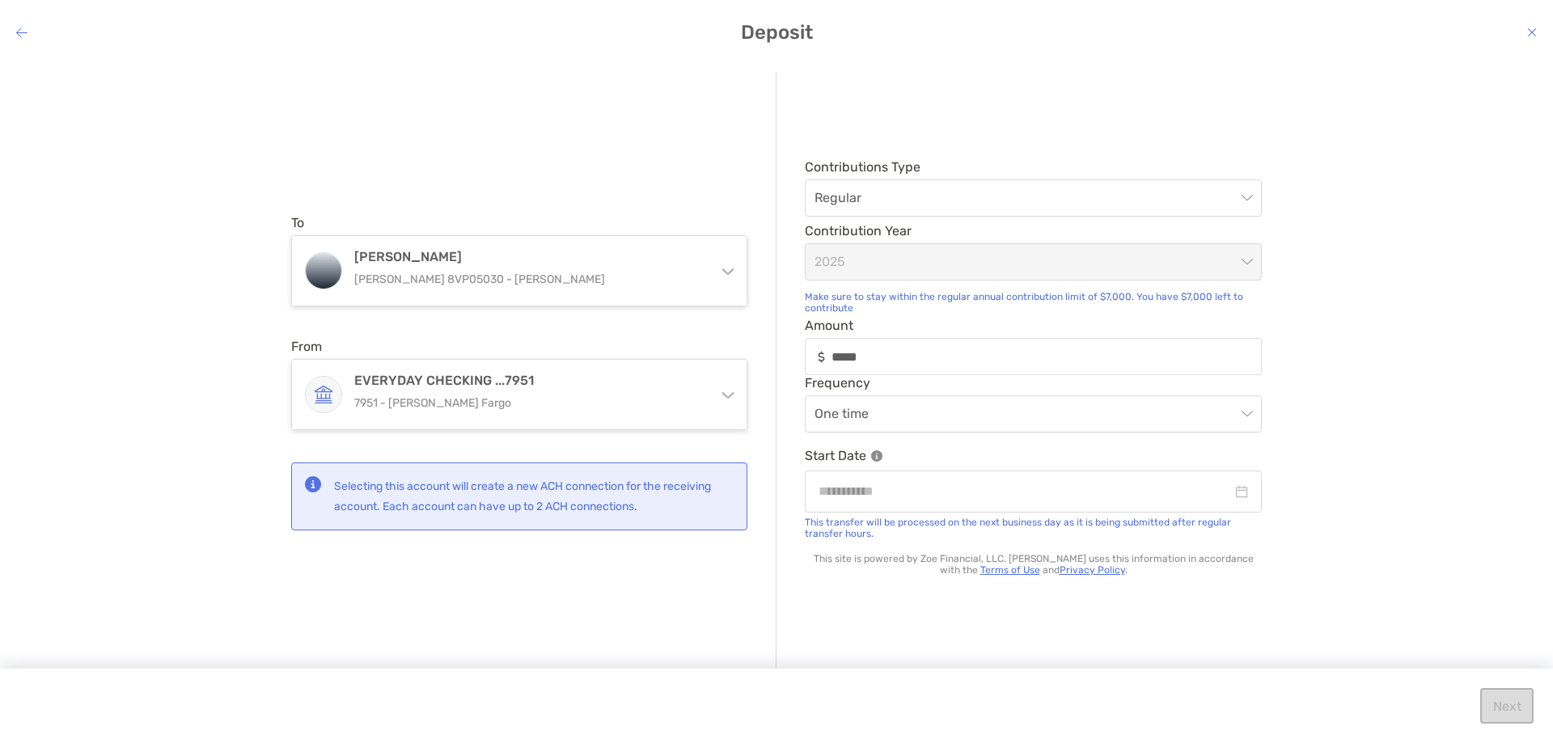
click at [711, 601] on div "To [PERSON_NAME] [PERSON_NAME] 8VP05030 - [PERSON_NAME] Individual Individual 8…" at bounding box center [533, 372] width 485 height 599
click at [867, 503] on div "modal" at bounding box center [1033, 491] width 457 height 41
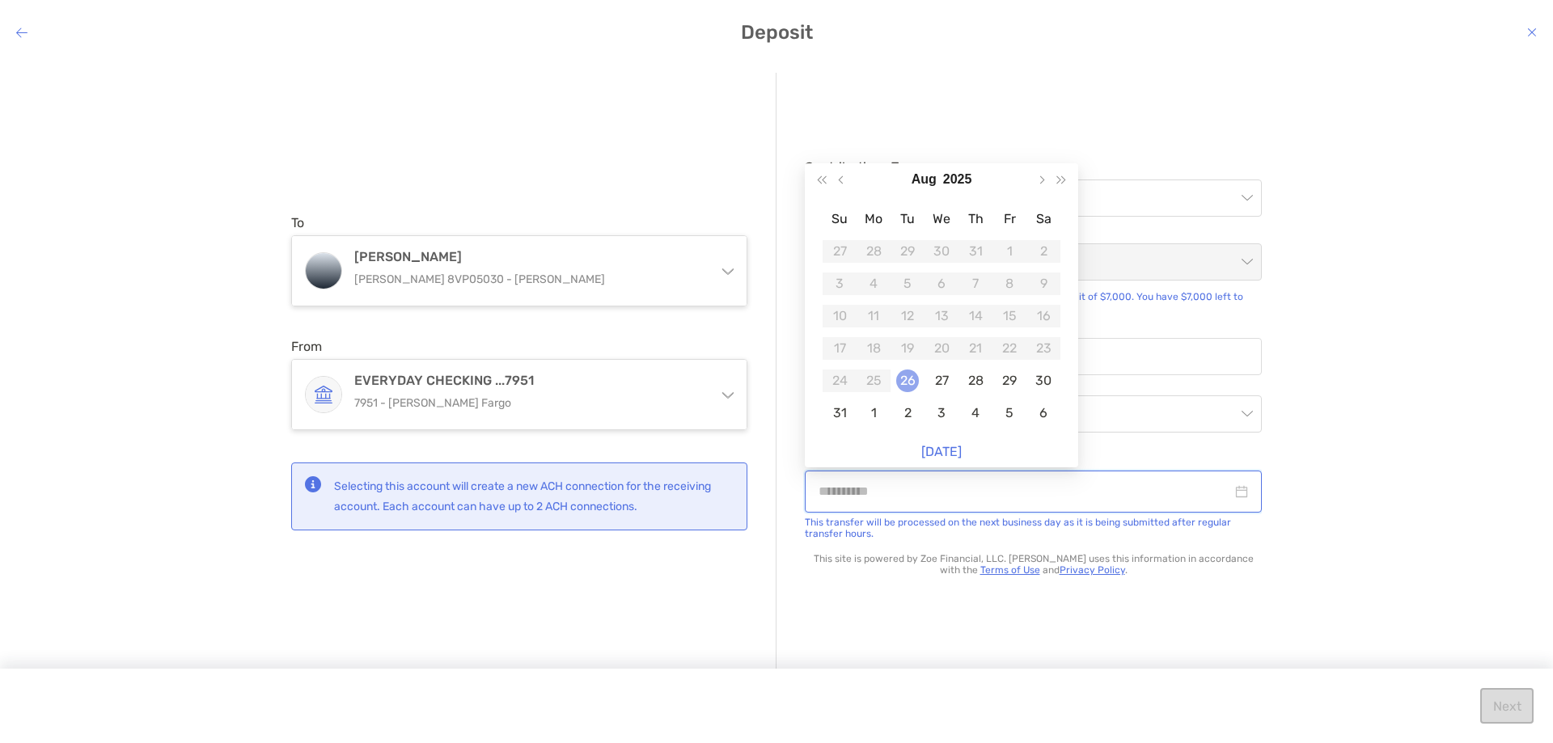
type input "**********"
click at [909, 382] on div "26" at bounding box center [907, 381] width 23 height 23
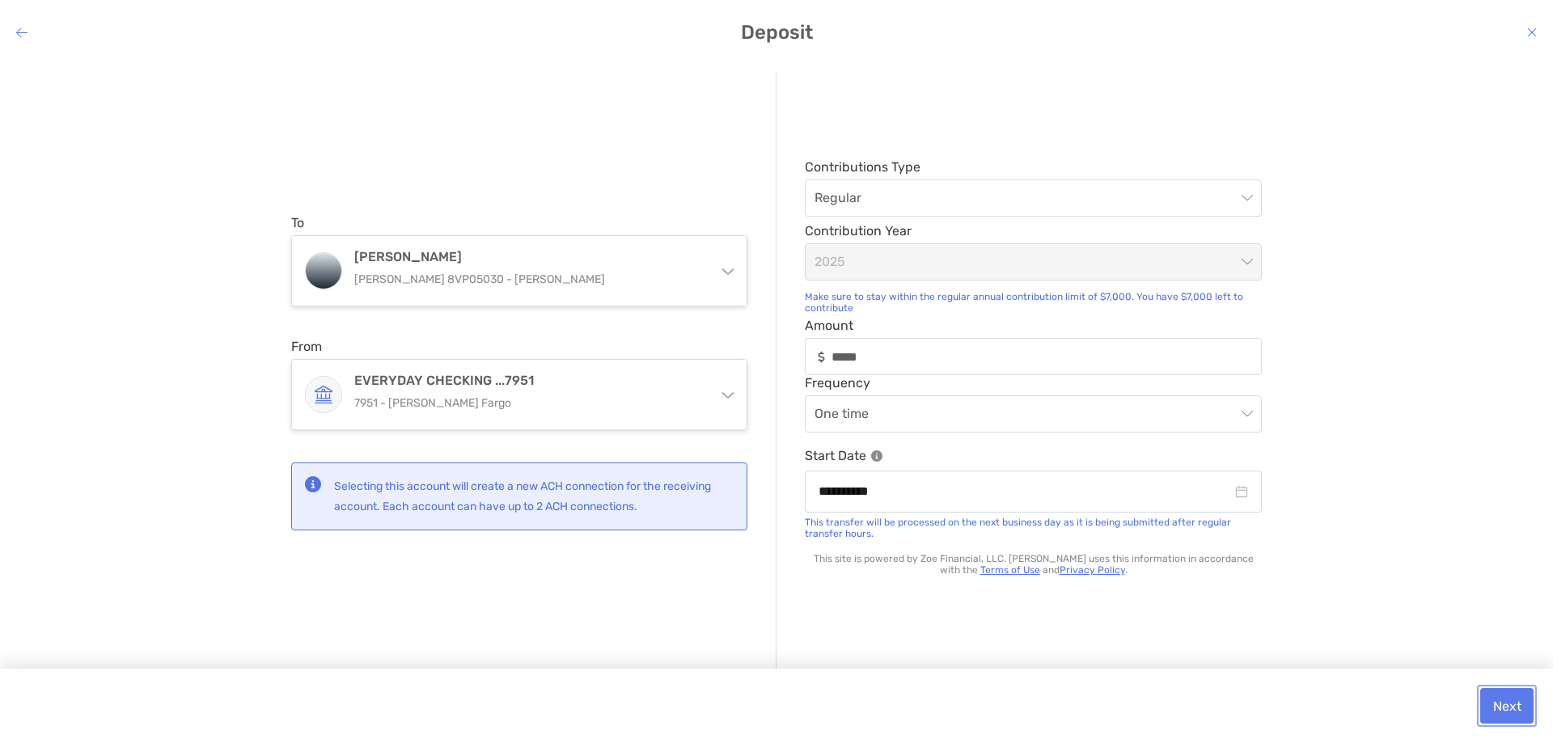
click at [1493, 692] on button "Next" at bounding box center [1506, 706] width 53 height 36
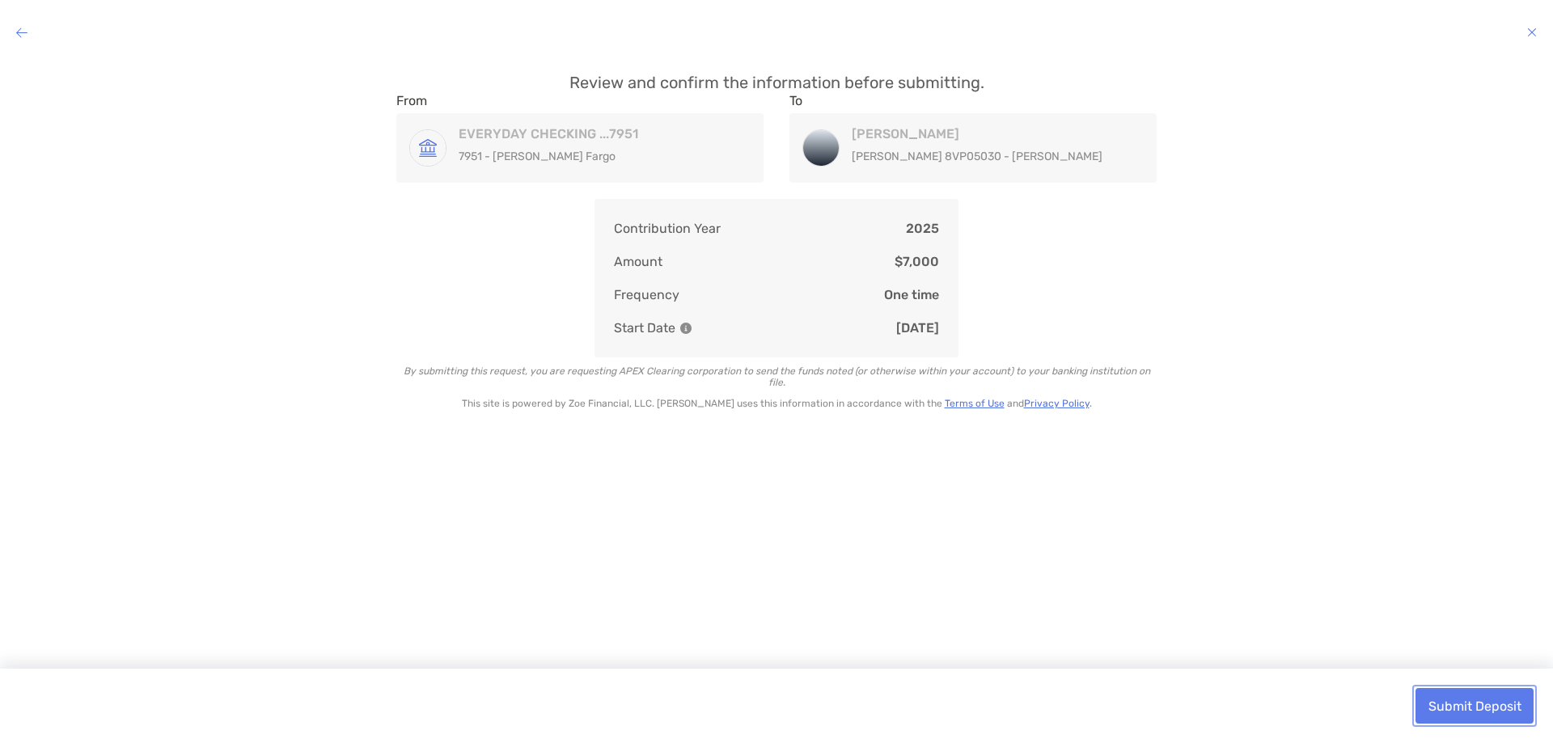
click at [1488, 692] on button "Submit Deposit" at bounding box center [1474, 706] width 118 height 36
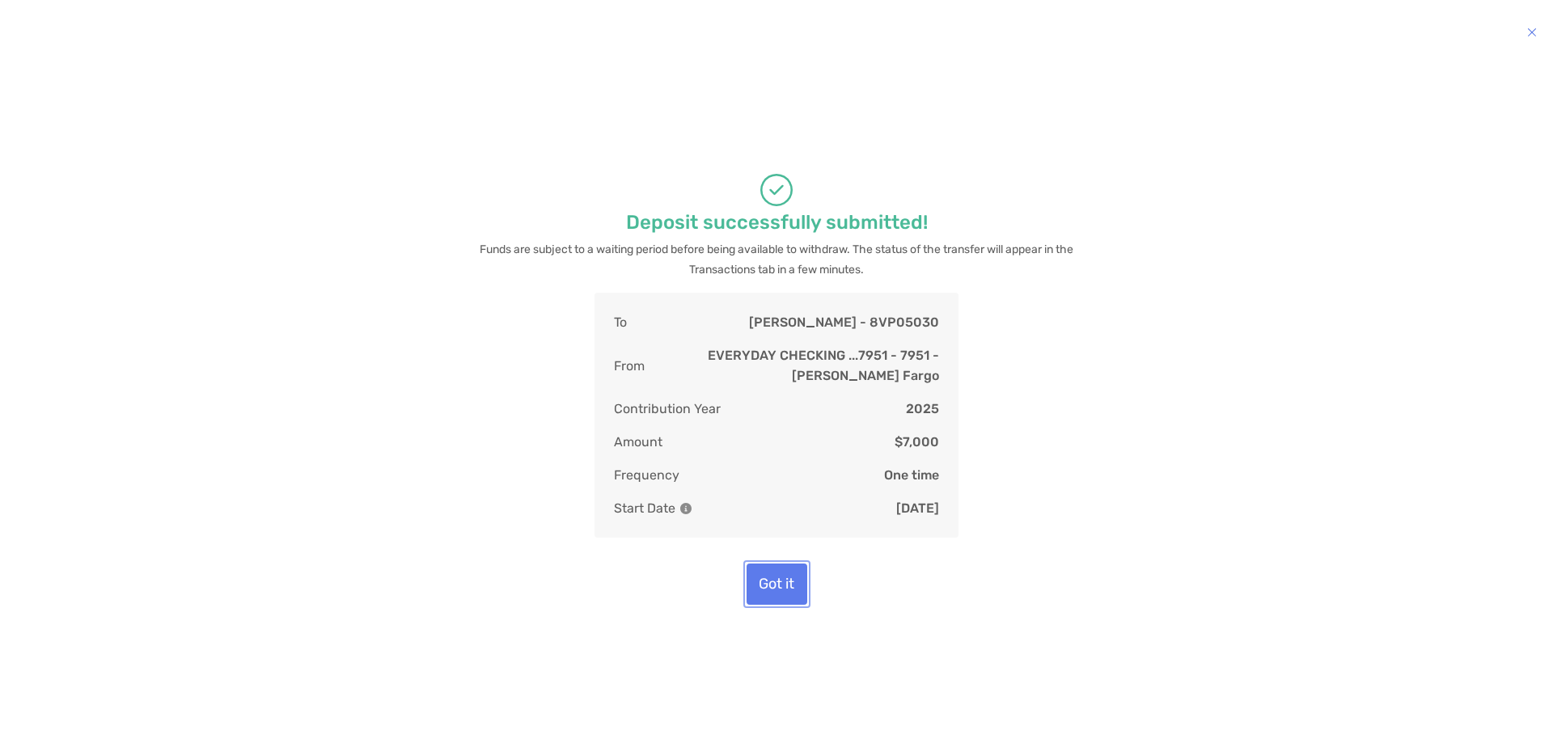
click at [772, 580] on button "Got it" at bounding box center [776, 584] width 61 height 41
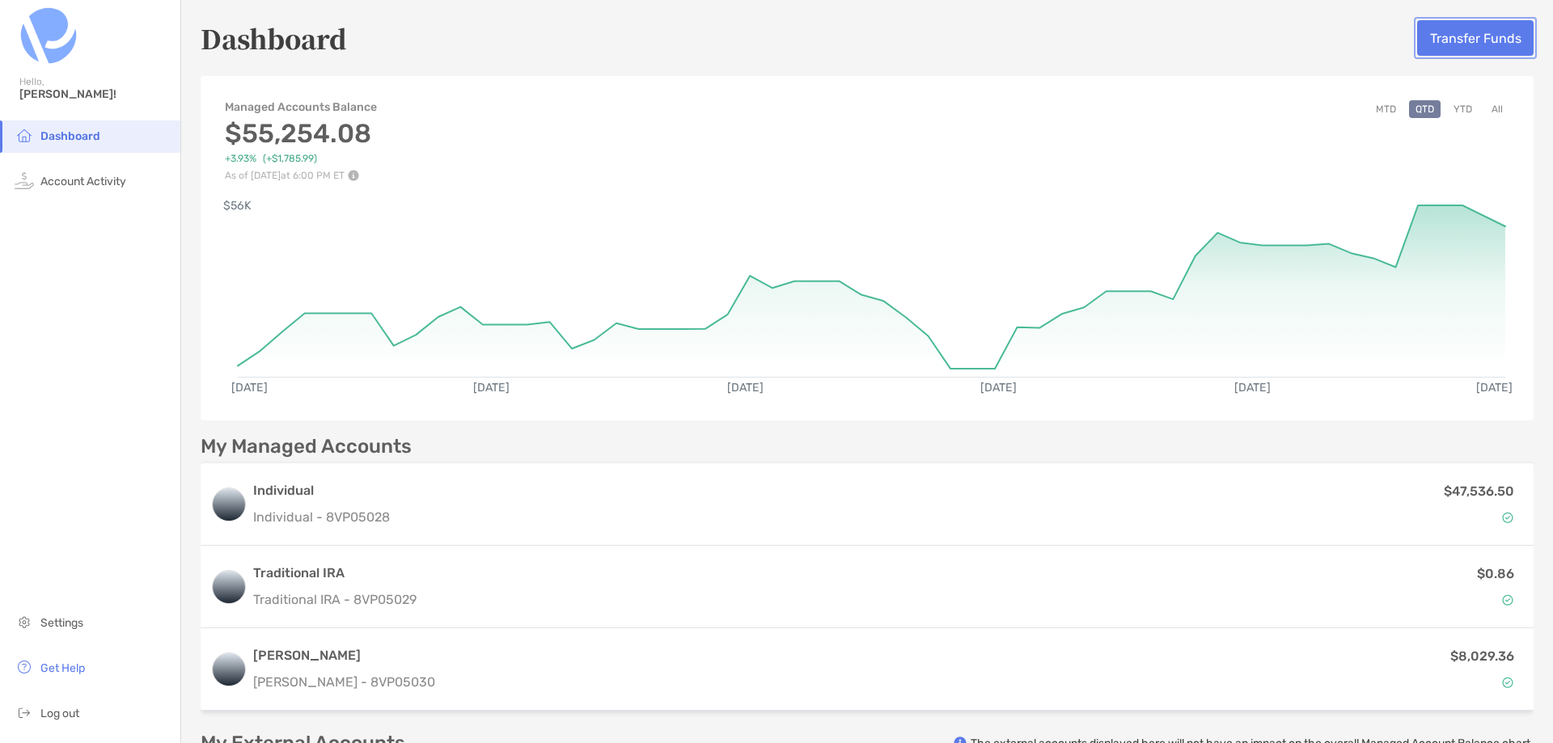
click at [1457, 25] on button "Transfer Funds" at bounding box center [1475, 38] width 116 height 36
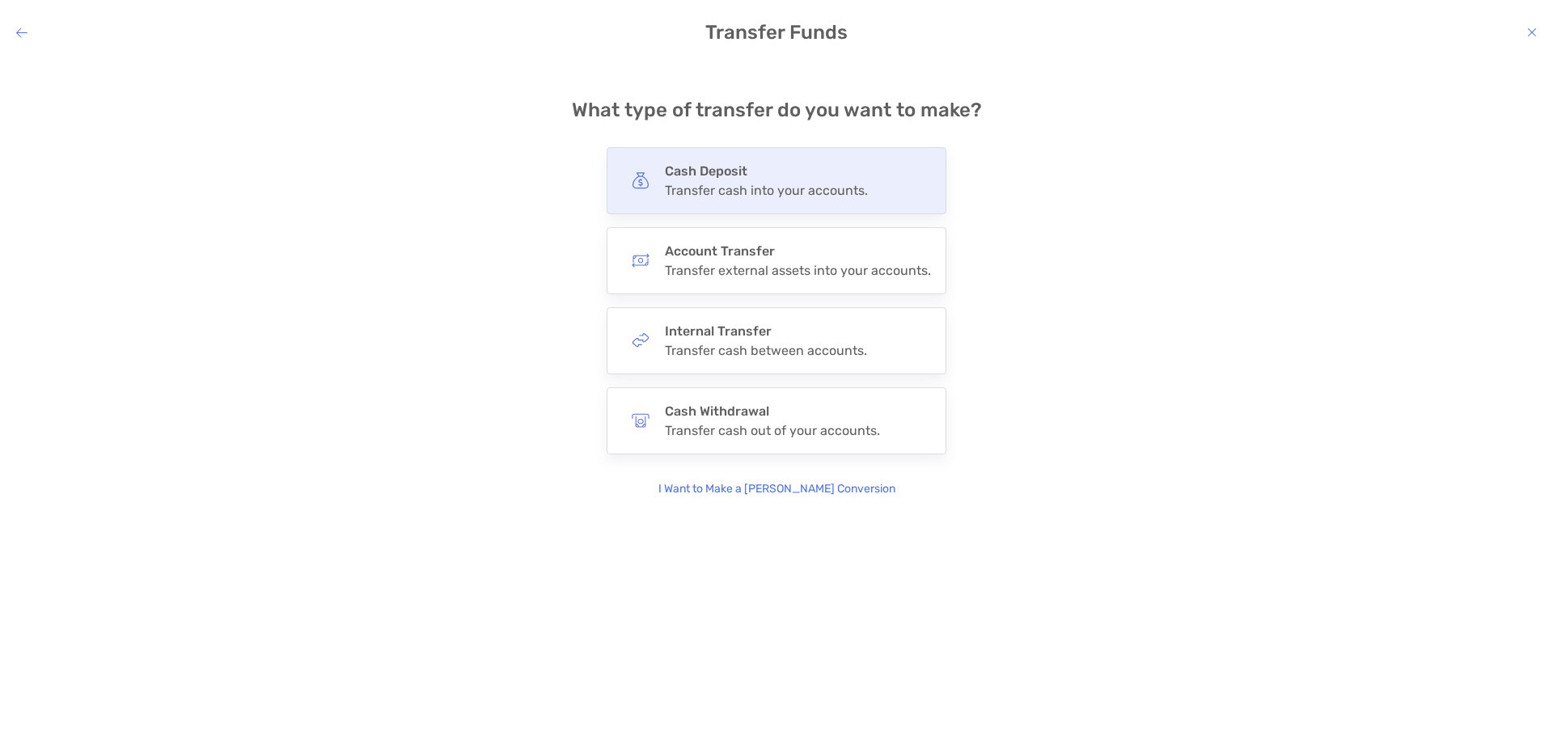
click at [766, 191] on div "Transfer cash into your accounts." at bounding box center [766, 190] width 203 height 15
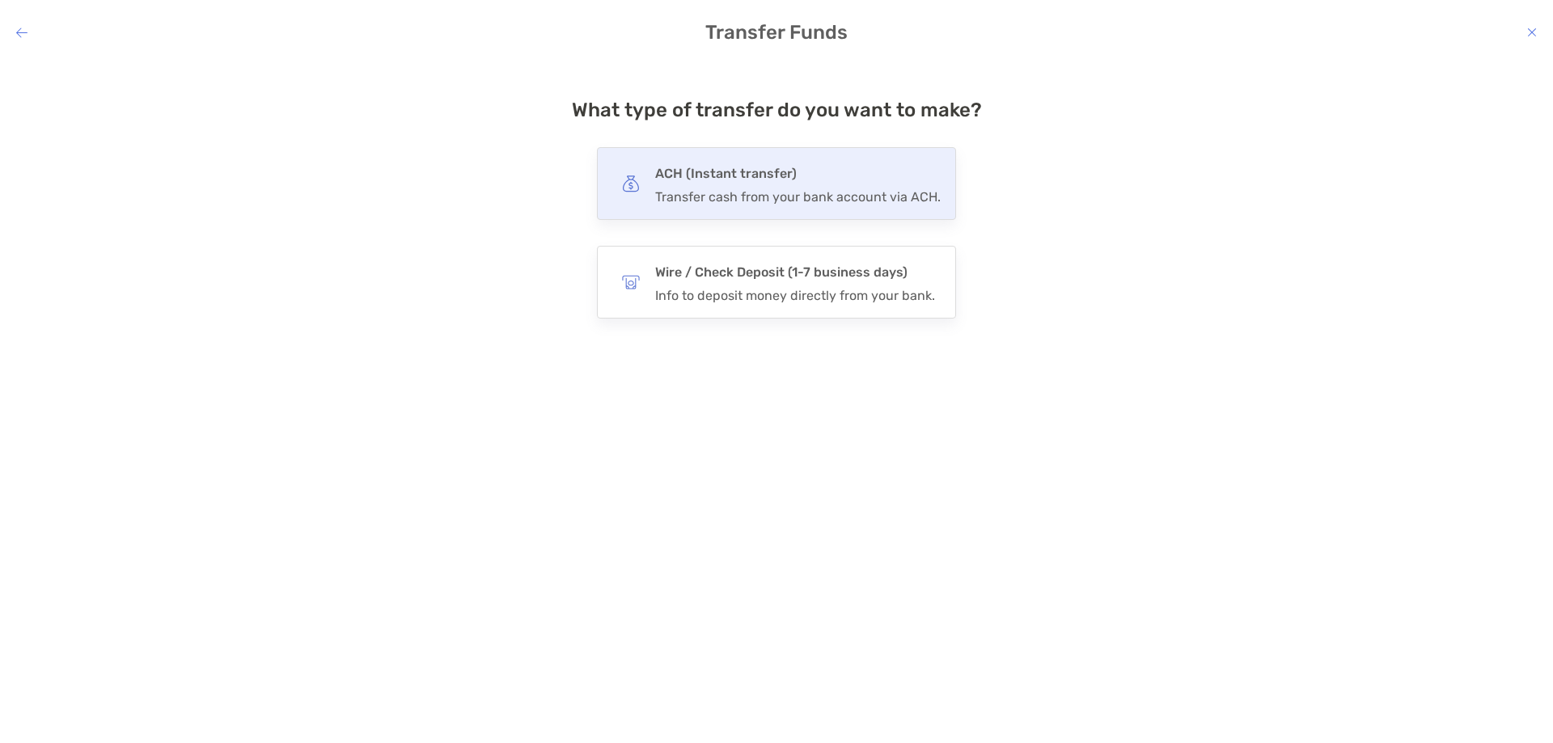
click at [726, 179] on h4 "ACH (Instant transfer)" at bounding box center [797, 174] width 285 height 23
click at [0, 0] on input "***" at bounding box center [0, 0] width 0 height 0
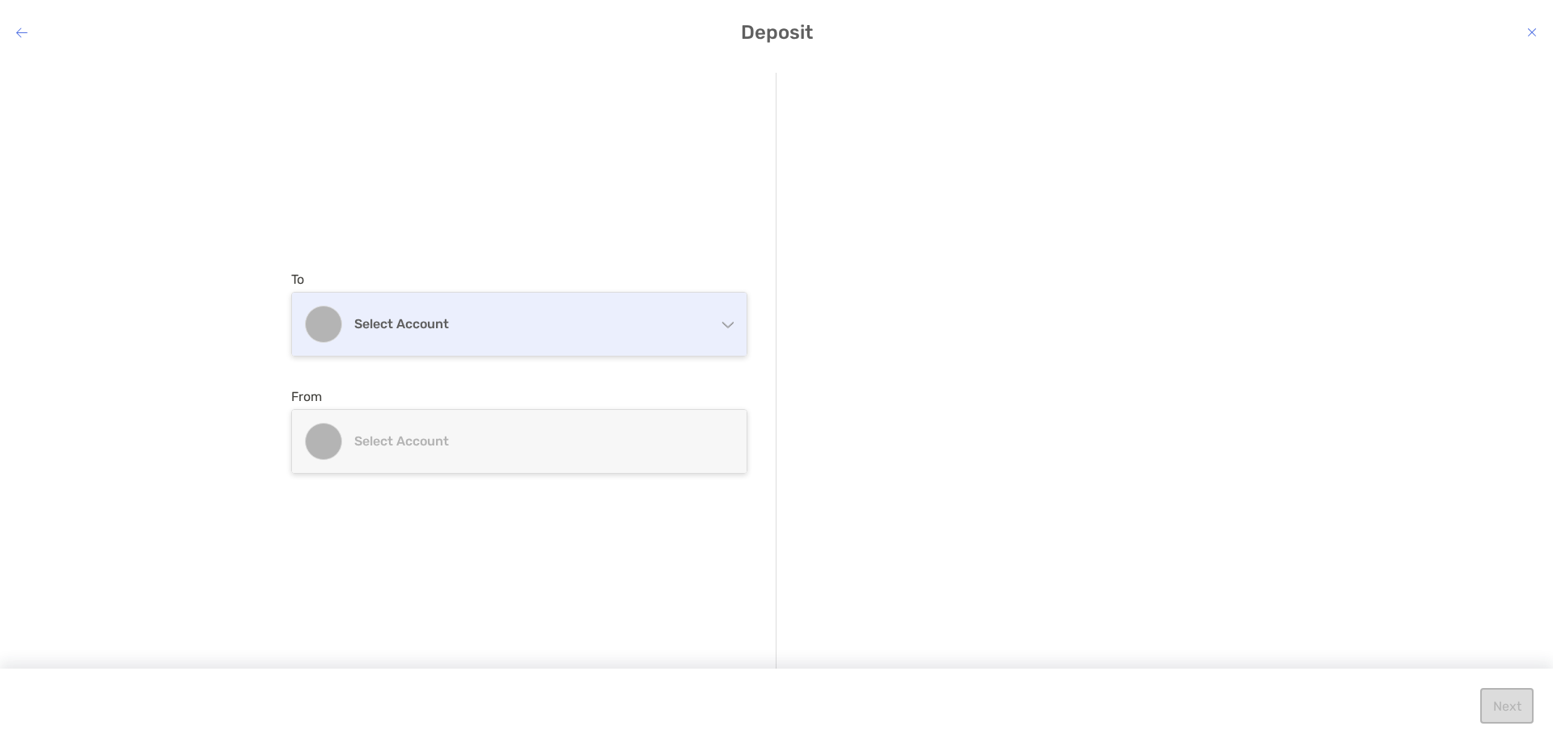
click at [532, 340] on div "Select account" at bounding box center [519, 324] width 454 height 63
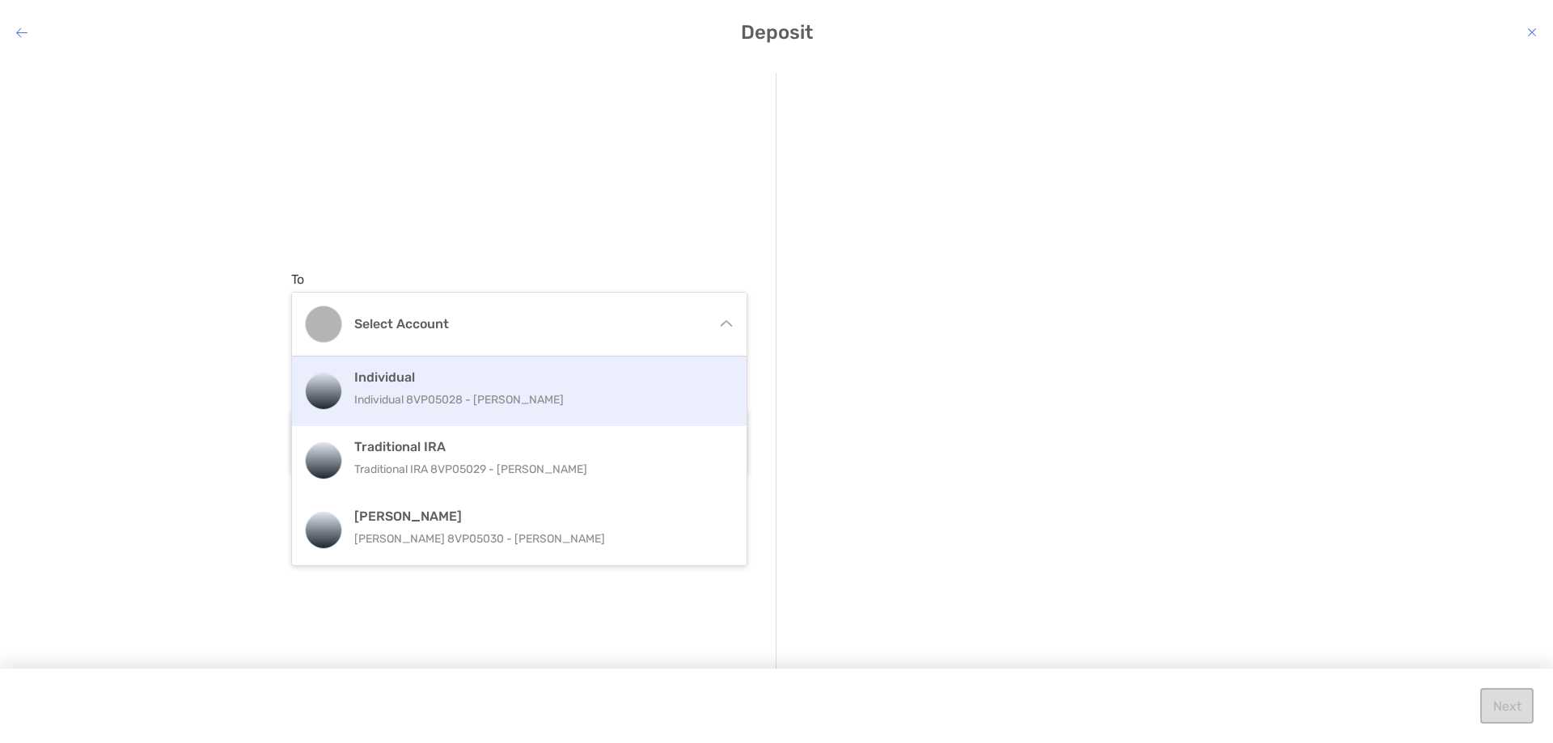
click at [450, 395] on p "Individual 8VP05028 - [PERSON_NAME]" at bounding box center [536, 400] width 365 height 20
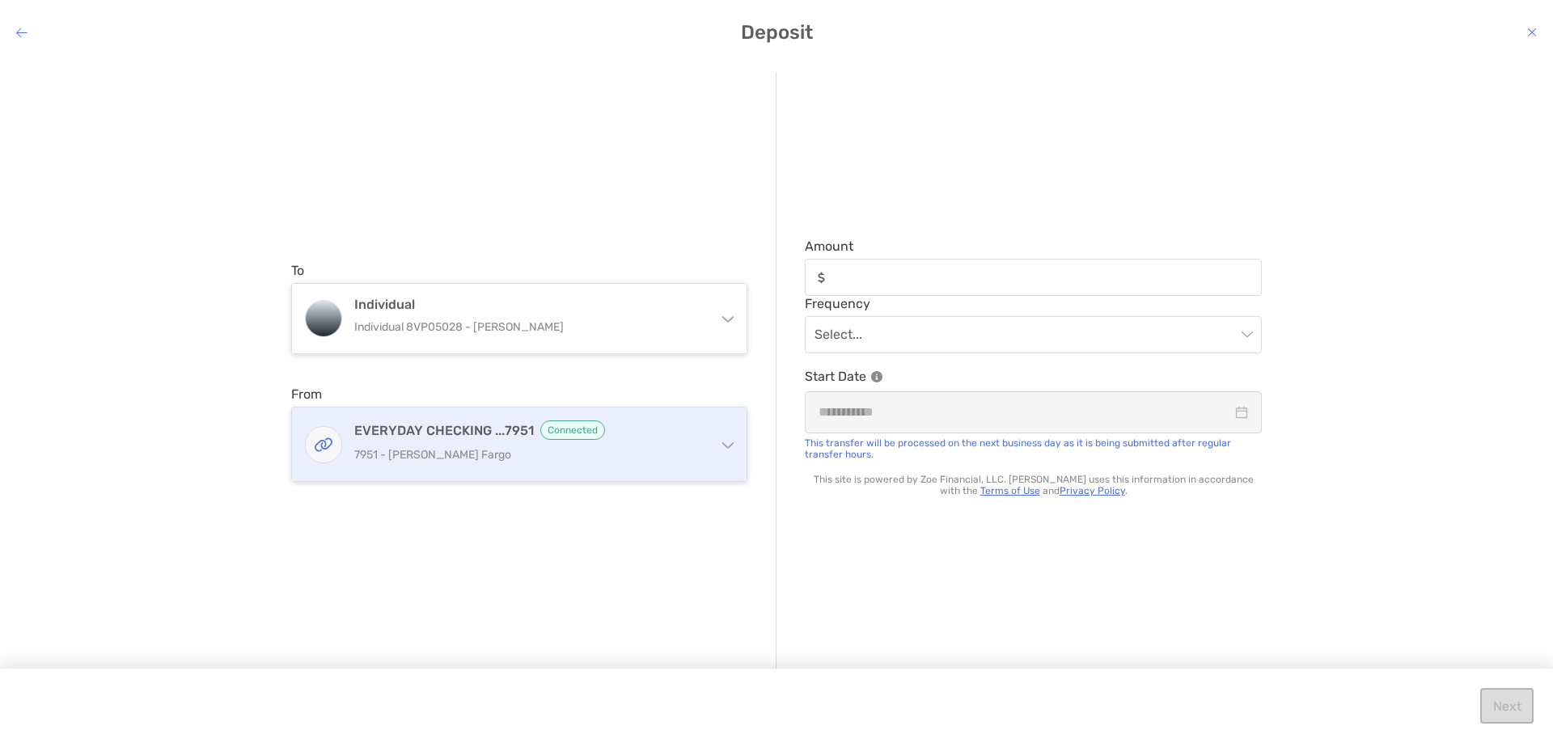
click at [472, 448] on p "7951 - [PERSON_NAME] Fargo" at bounding box center [528, 455] width 349 height 20
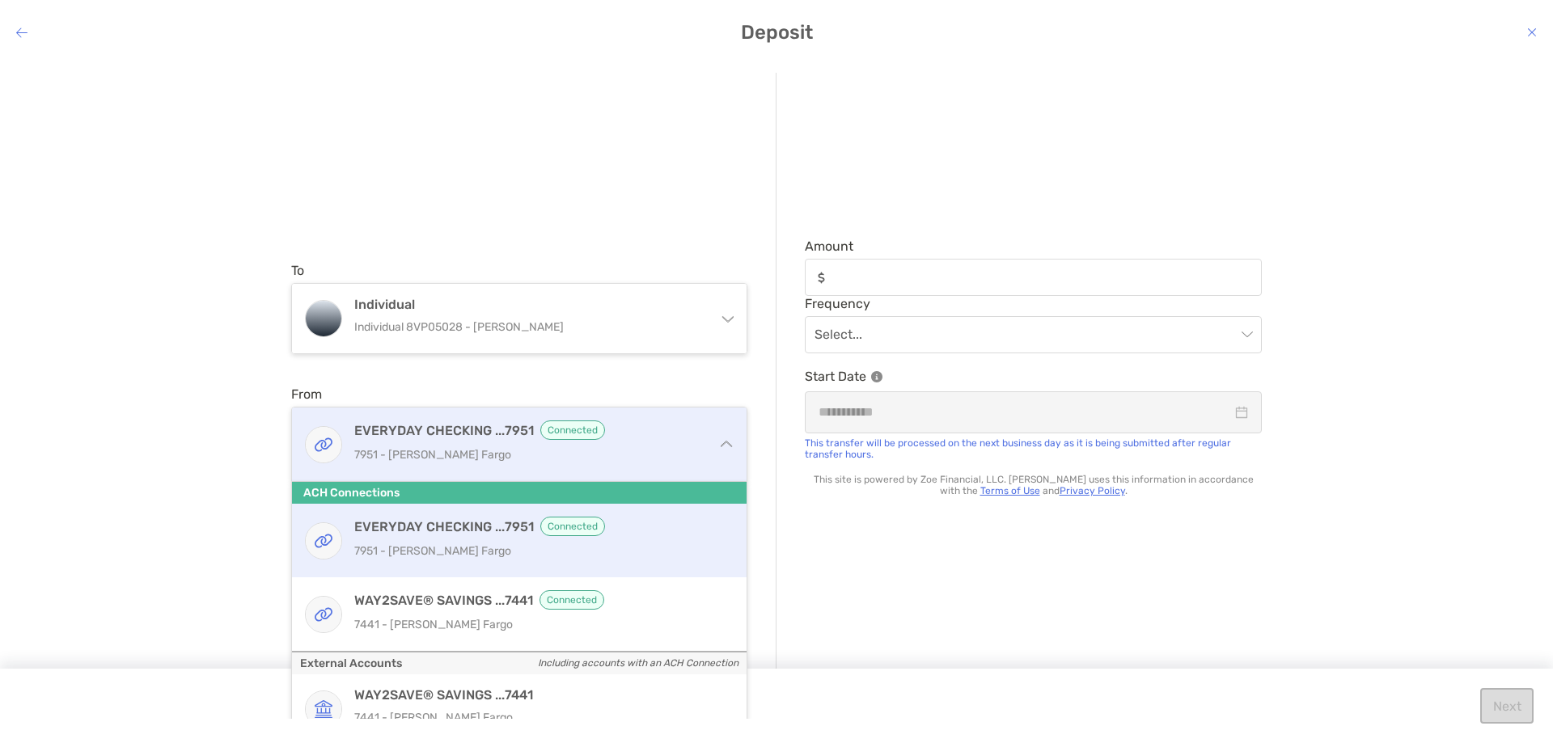
click at [475, 444] on div "EVERYDAY CHECKING ...7951 Connected 7951 - [PERSON_NAME] Fargo" at bounding box center [528, 444] width 349 height 48
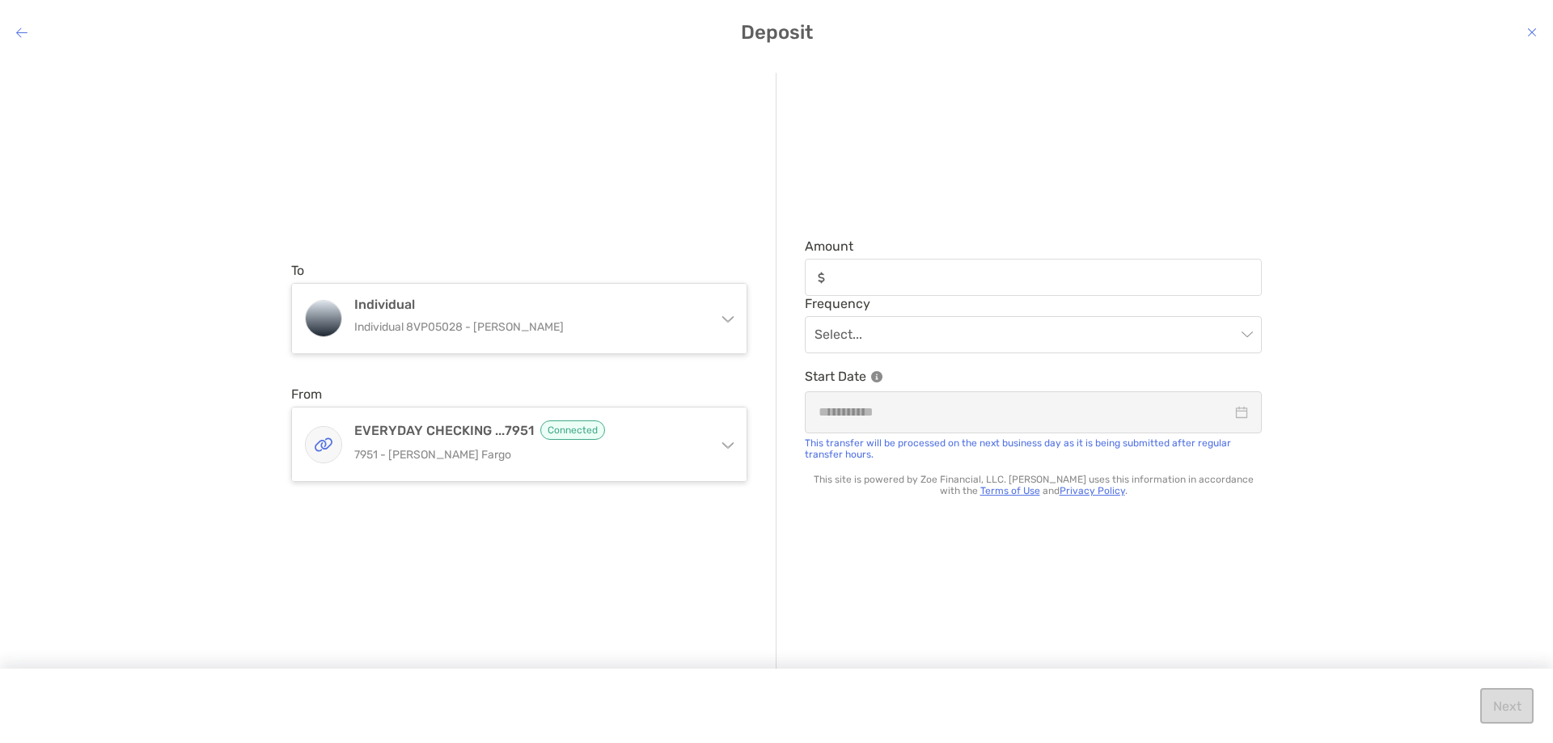
click at [870, 260] on div "modal" at bounding box center [1033, 277] width 457 height 37
click at [870, 271] on input "Amount" at bounding box center [1046, 278] width 428 height 14
type input "******"
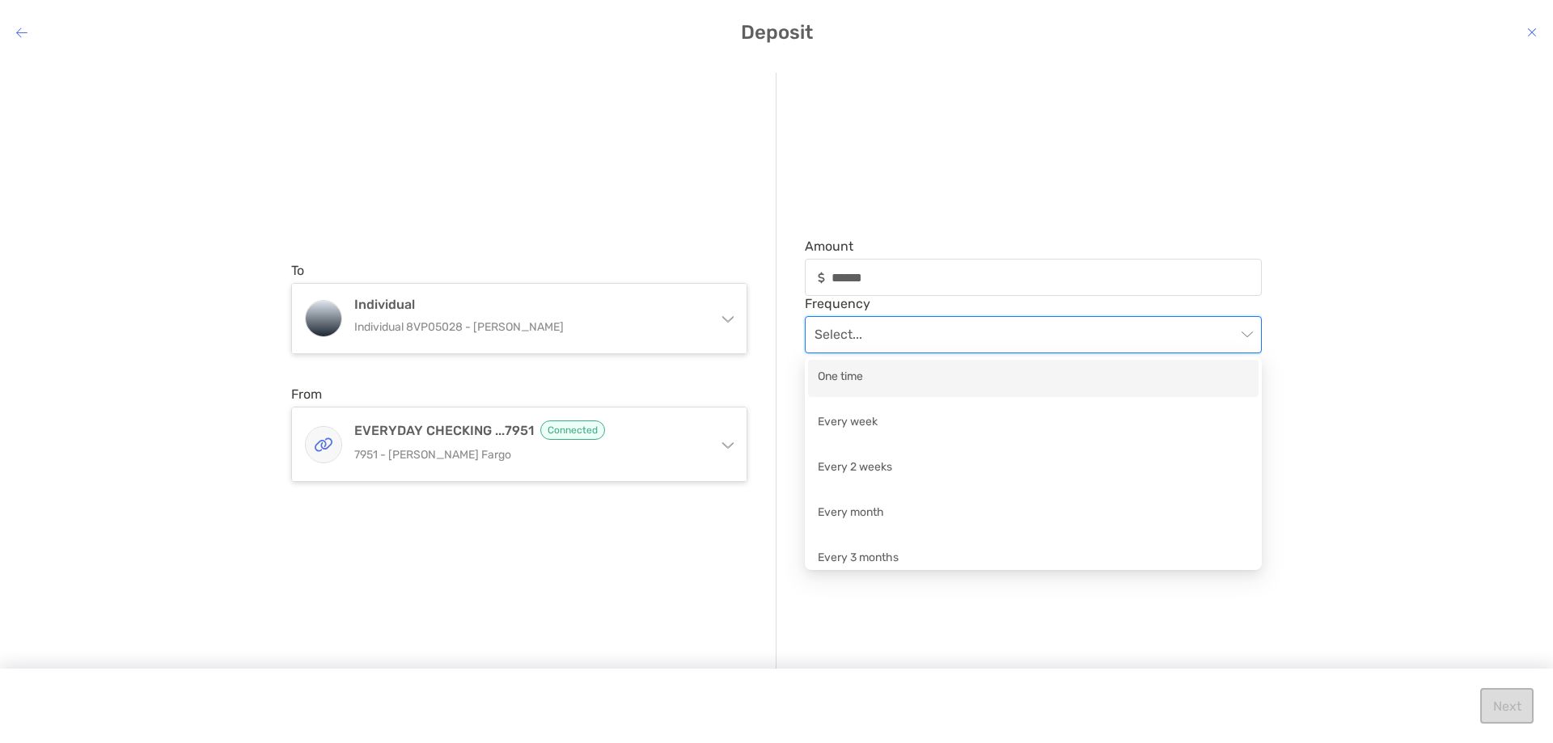
click at [860, 317] on input "modal" at bounding box center [1024, 335] width 421 height 36
click at [856, 366] on div "One time" at bounding box center [1033, 378] width 450 height 37
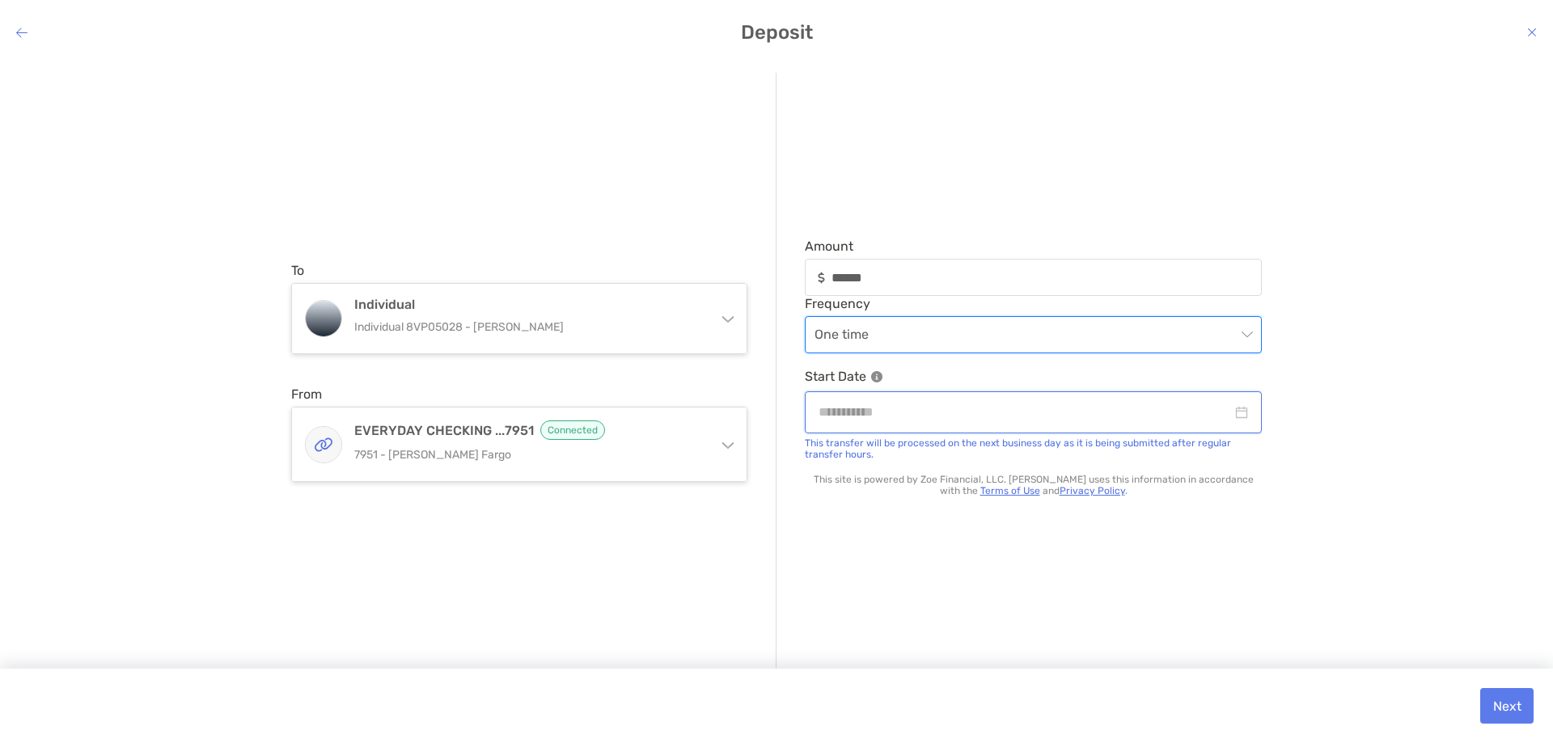
click at [910, 417] on input "modal" at bounding box center [1024, 412] width 413 height 20
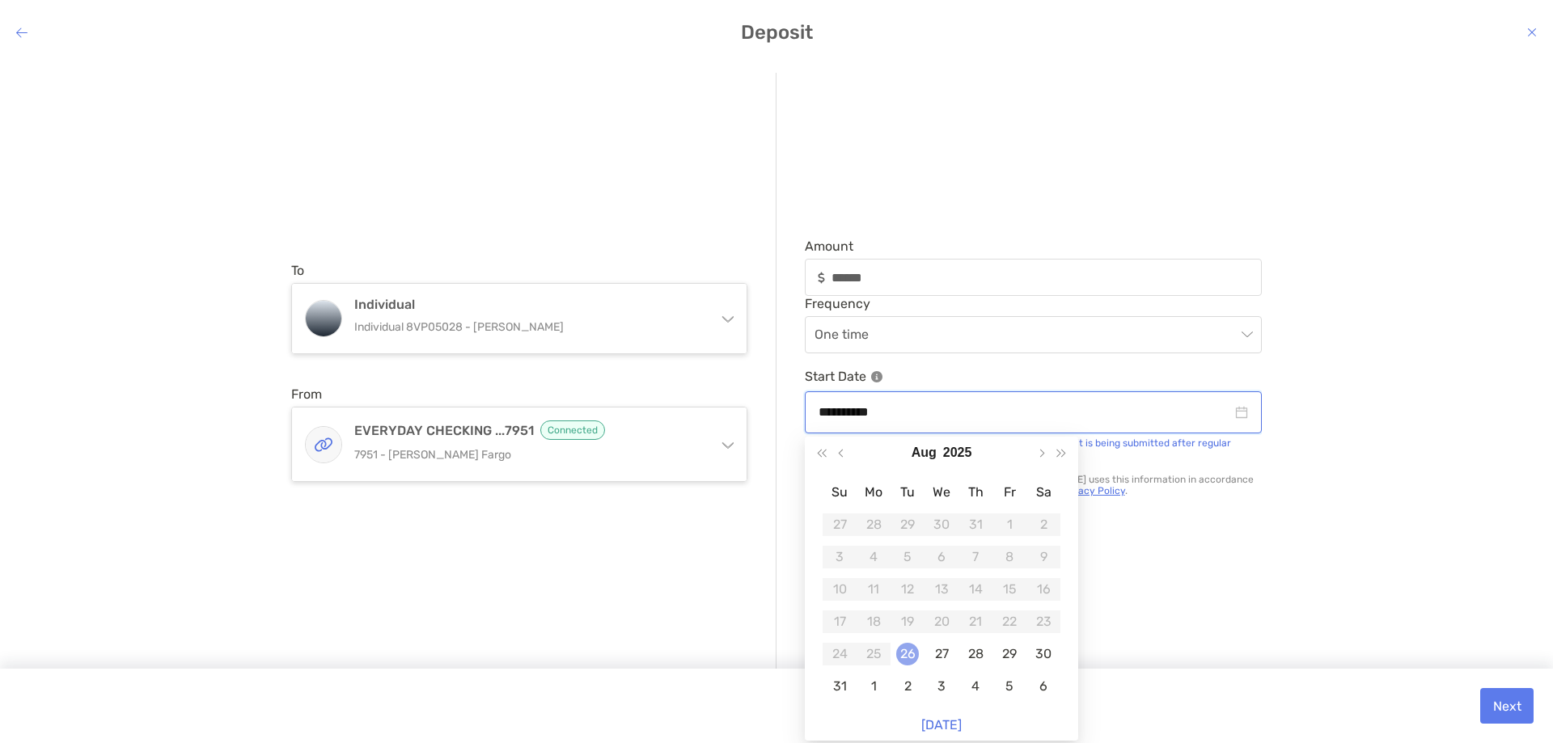
type input "**********"
click at [908, 649] on div "26" at bounding box center [907, 654] width 23 height 23
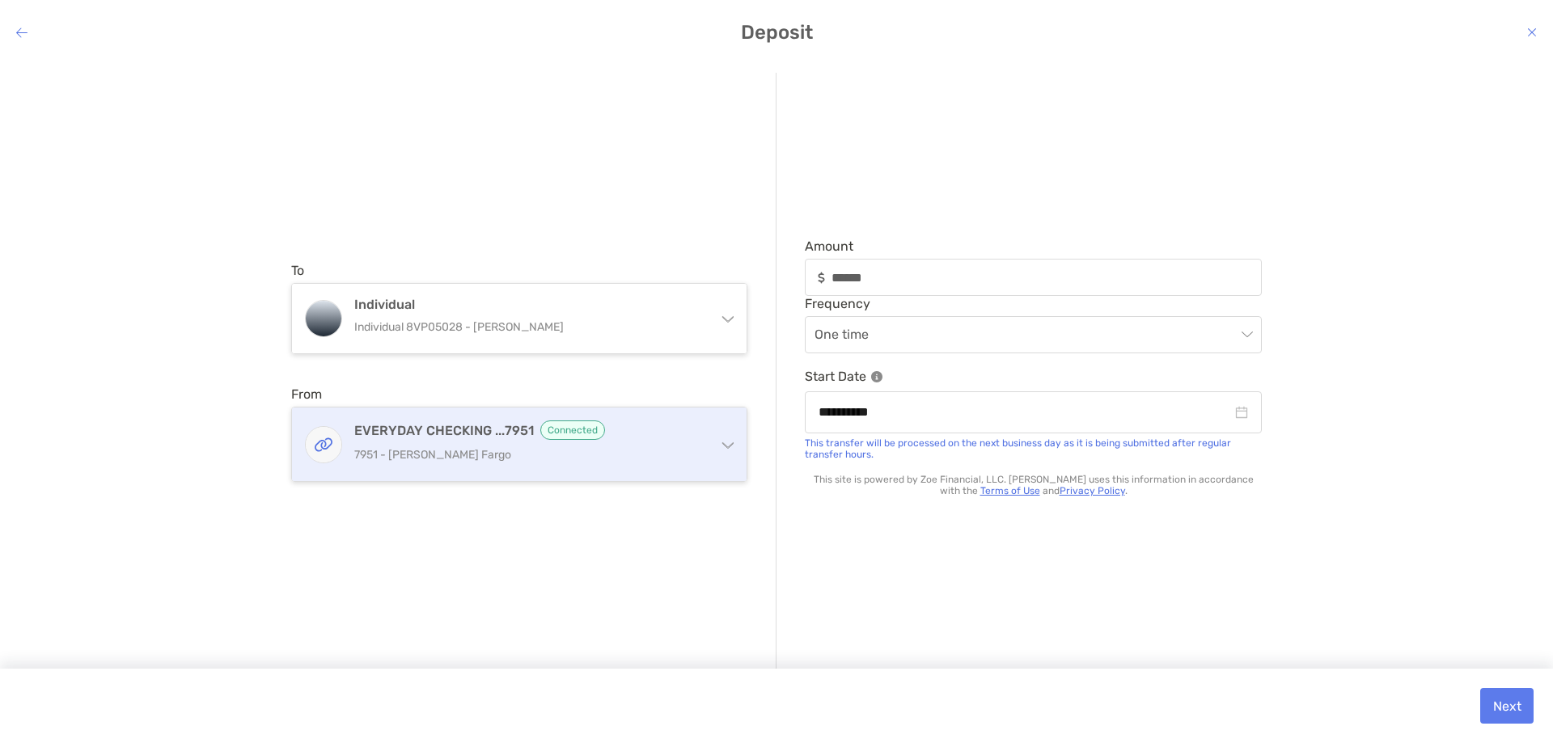
click at [726, 450] on div "EVERYDAY CHECKING ...7951 Connected 7951 - [PERSON_NAME] Fargo" at bounding box center [519, 445] width 454 height 74
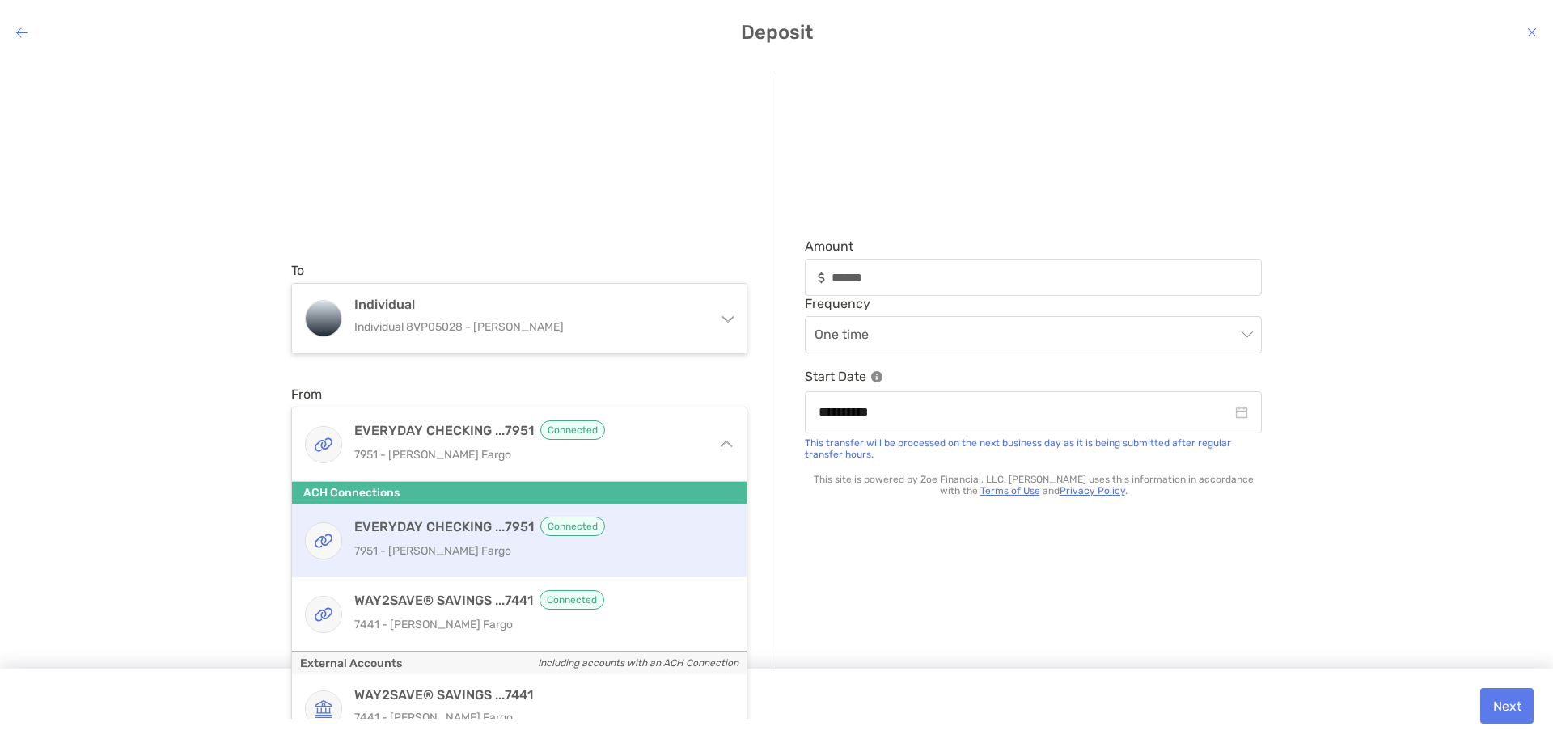
click at [726, 450] on icon "modal" at bounding box center [726, 447] width 13 height 13
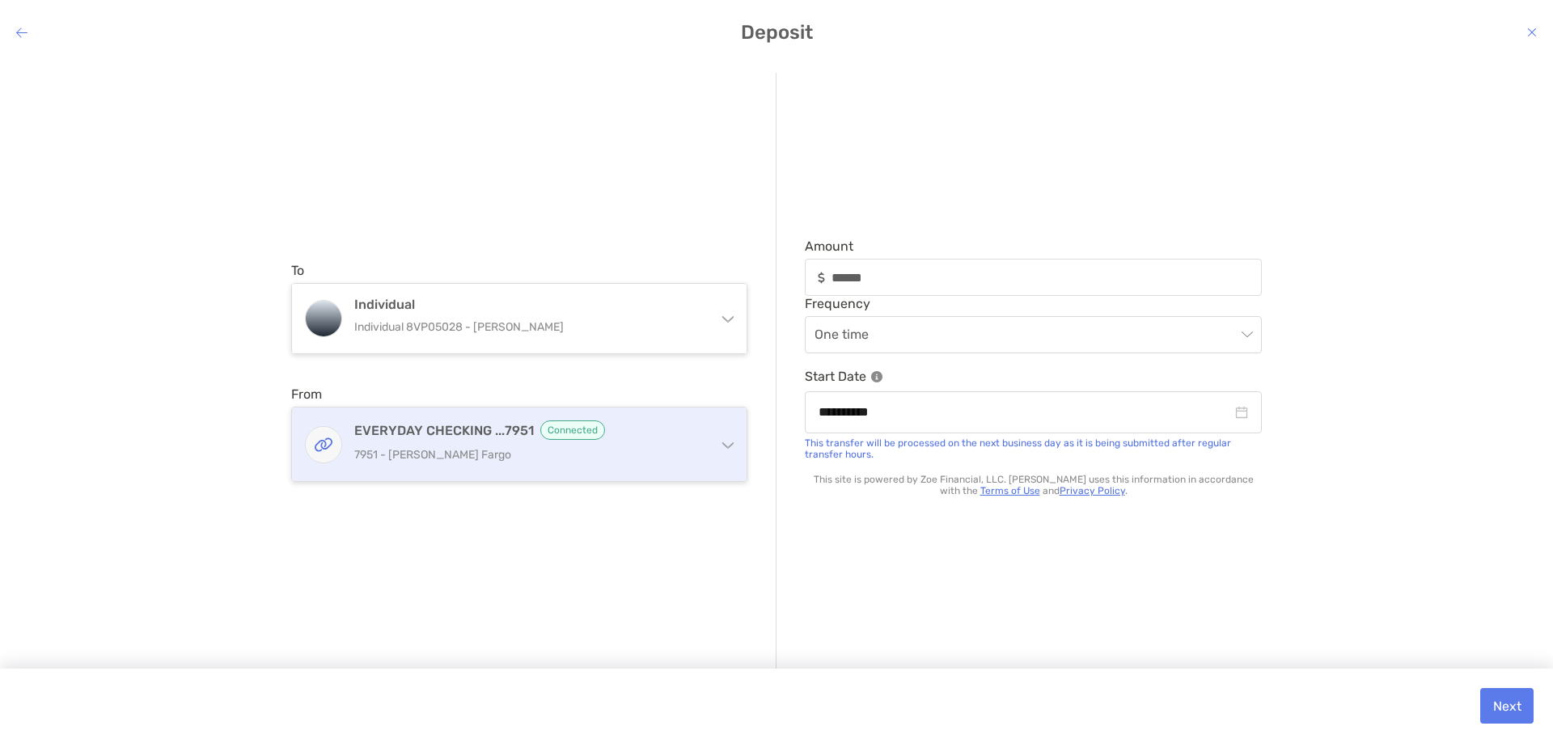
click at [729, 450] on div "EVERYDAY CHECKING ...7951 Connected 7951 - [PERSON_NAME] Fargo" at bounding box center [519, 445] width 454 height 74
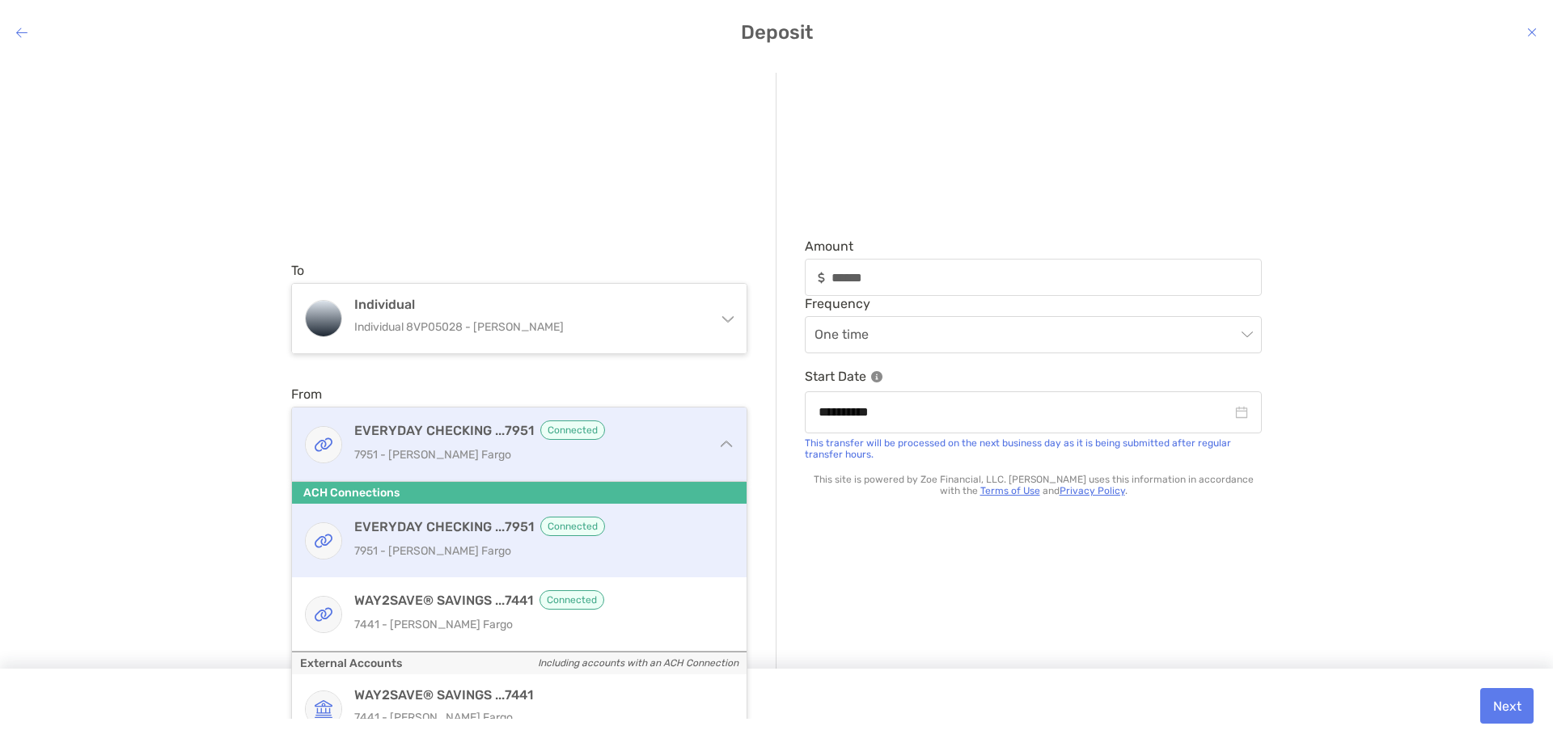
click at [729, 450] on div "EVERYDAY CHECKING ...7951 Connected 7951 - [PERSON_NAME] Fargo" at bounding box center [519, 445] width 454 height 74
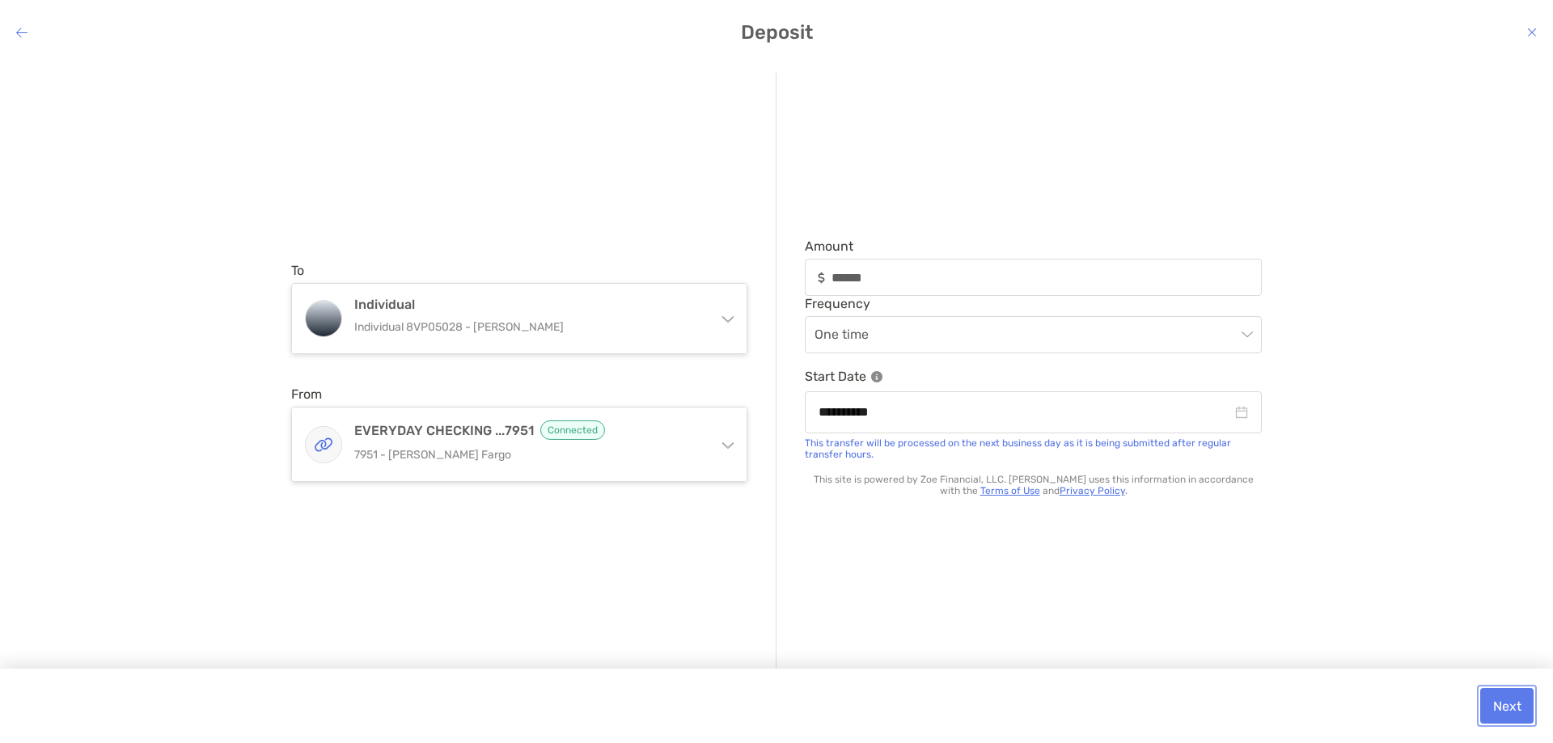
click at [1498, 702] on button "Next" at bounding box center [1506, 706] width 53 height 36
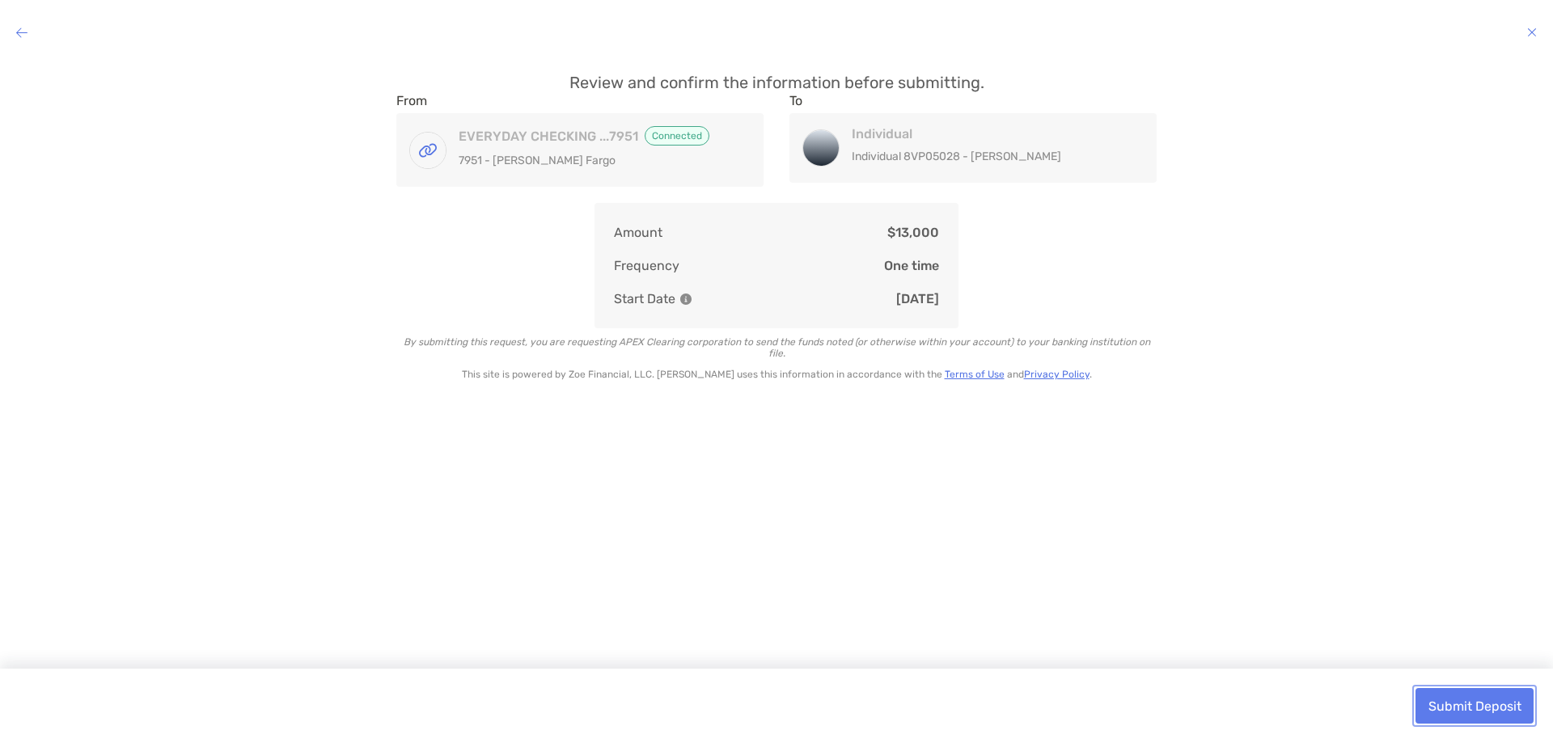
click at [1498, 702] on button "Submit Deposit" at bounding box center [1474, 706] width 118 height 36
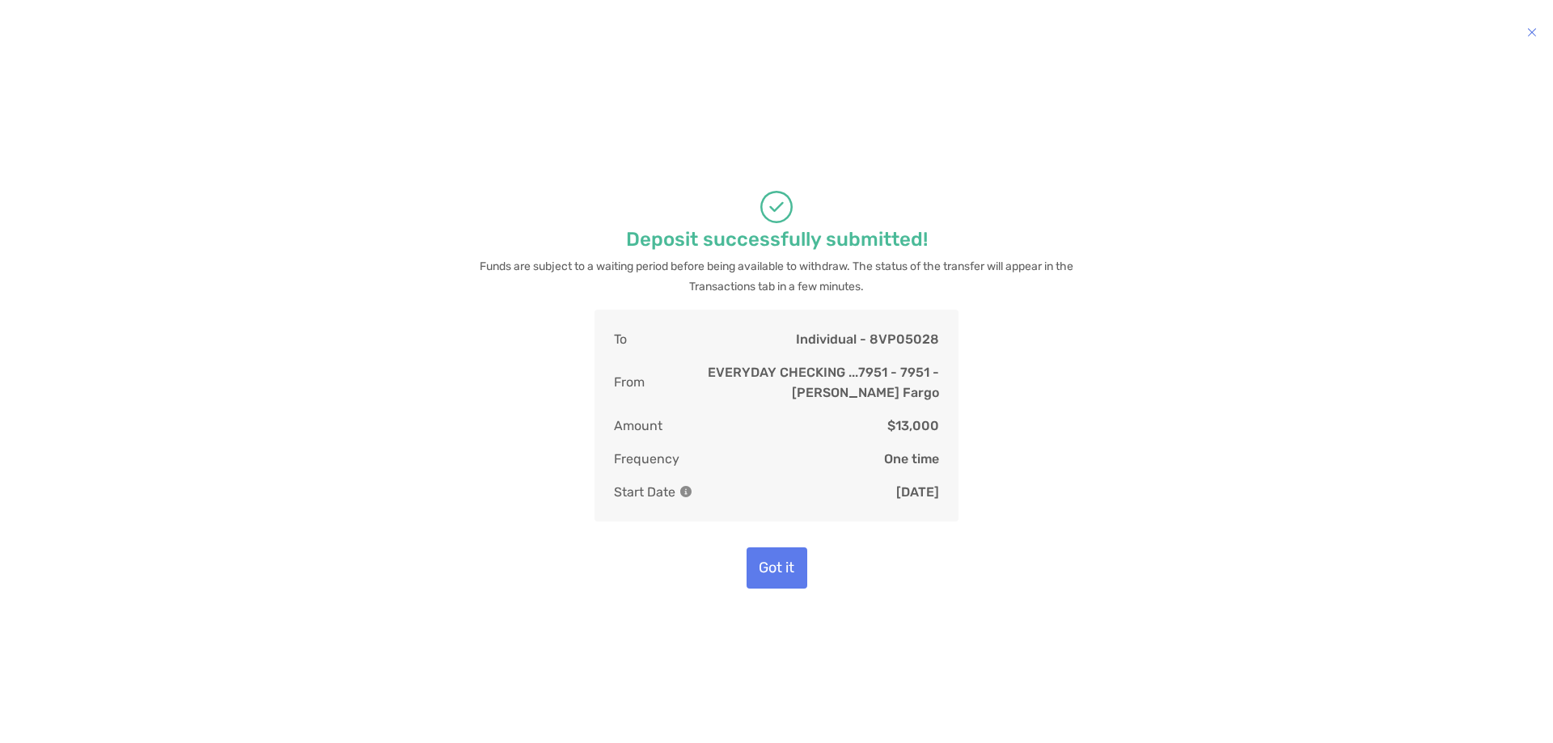
click at [785, 590] on div "Deposit successfully submitted! Funds are subject to a waiting period before be…" at bounding box center [776, 389] width 1527 height 633
click at [785, 576] on button "Got it" at bounding box center [776, 567] width 61 height 41
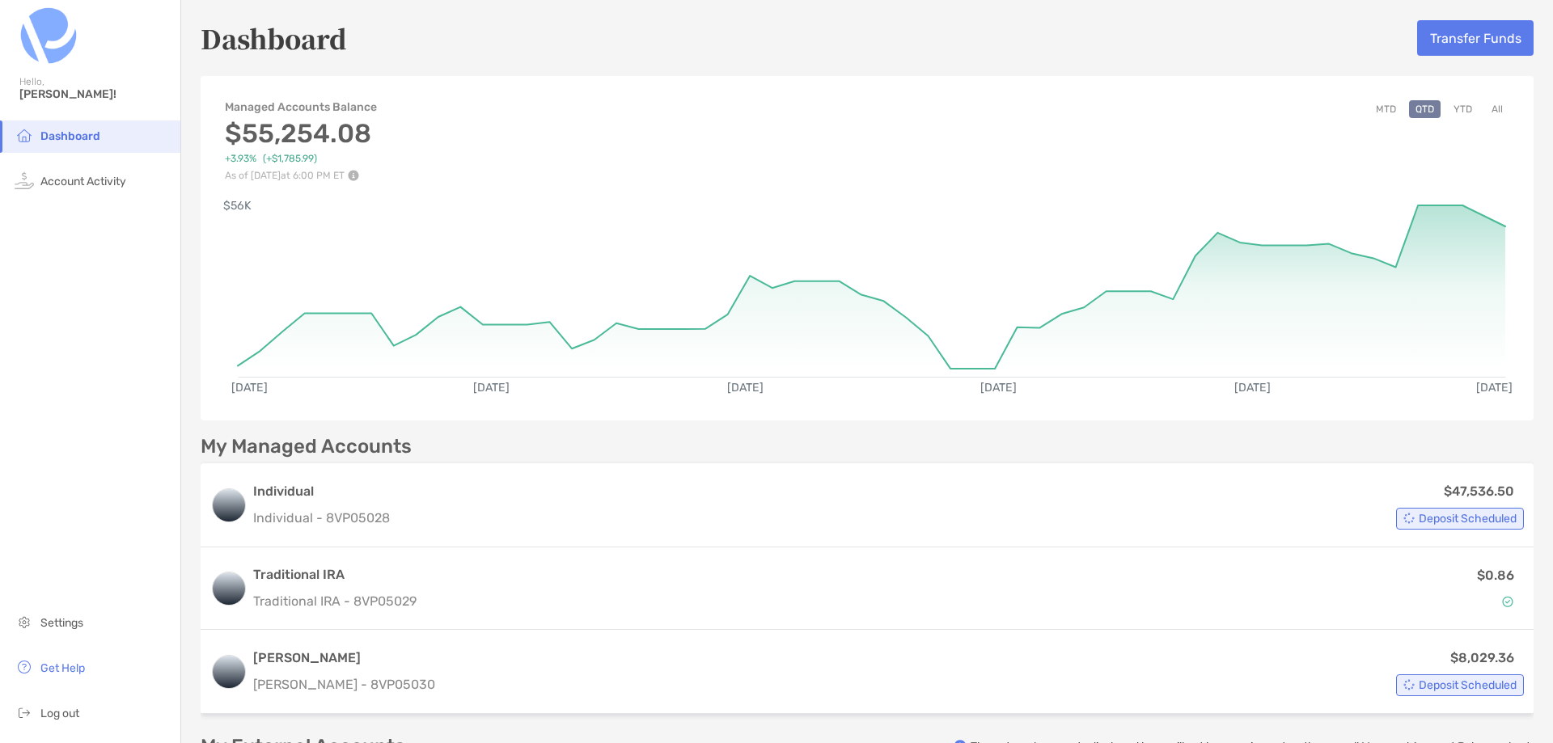
click at [1448, 111] on button "YTD" at bounding box center [1463, 109] width 32 height 18
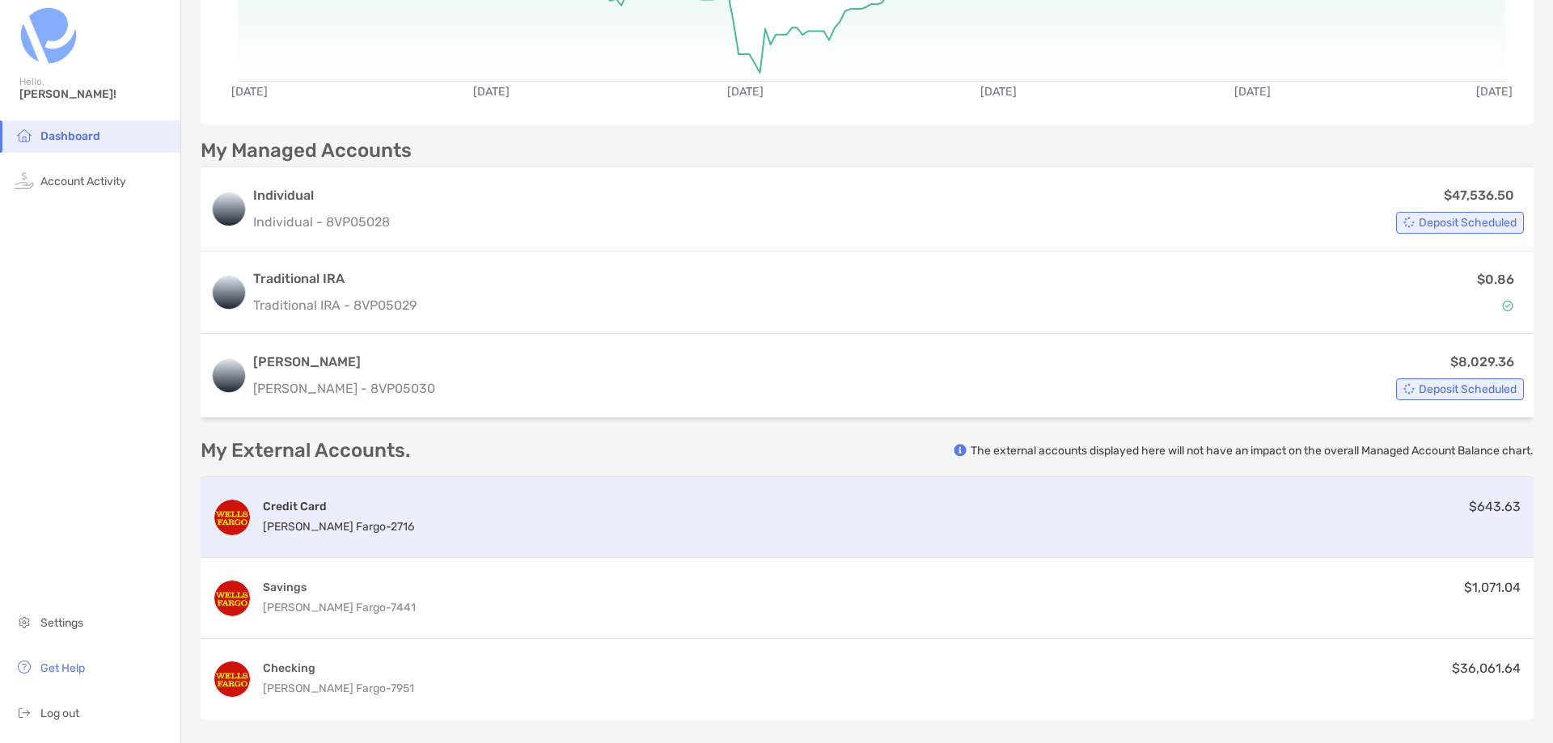
scroll to position [323, 0]
